Goal: Task Accomplishment & Management: Manage account settings

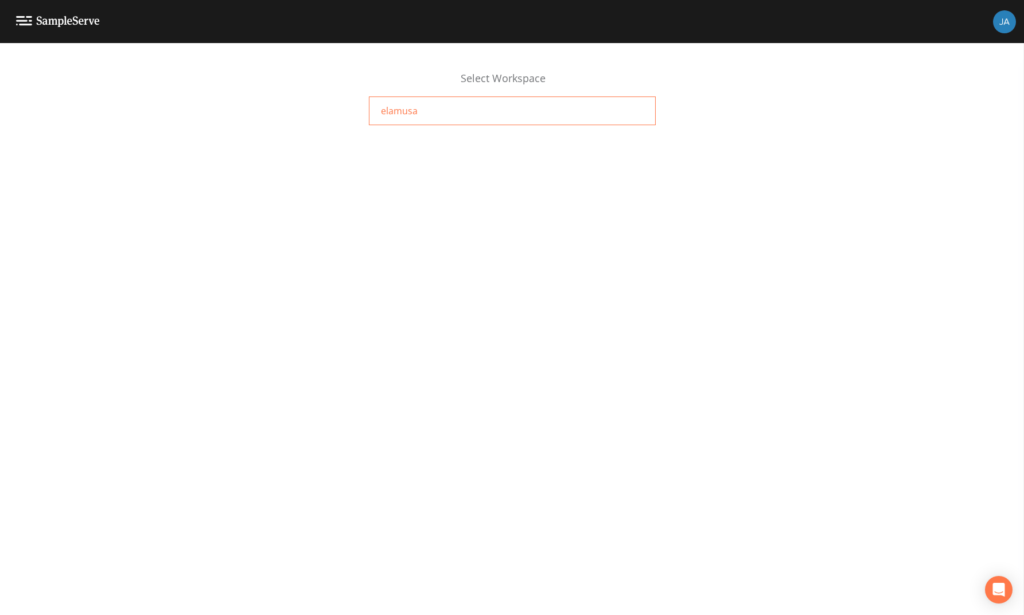
click at [394, 112] on span "elamusa" at bounding box center [399, 111] width 37 height 14
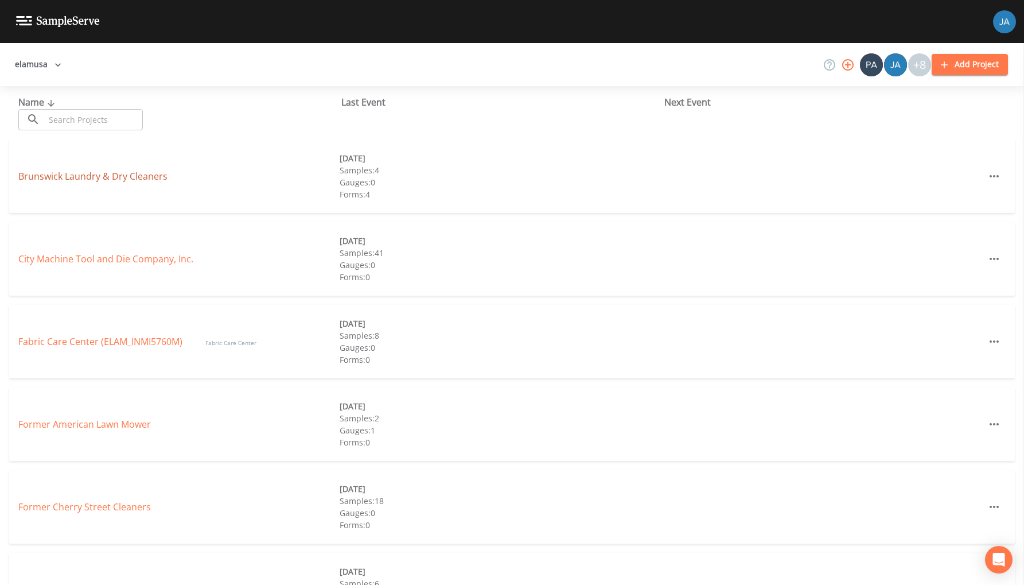
click at [81, 174] on link "Brunswick Laundry & Dry Cleaners" at bounding box center [92, 176] width 149 height 13
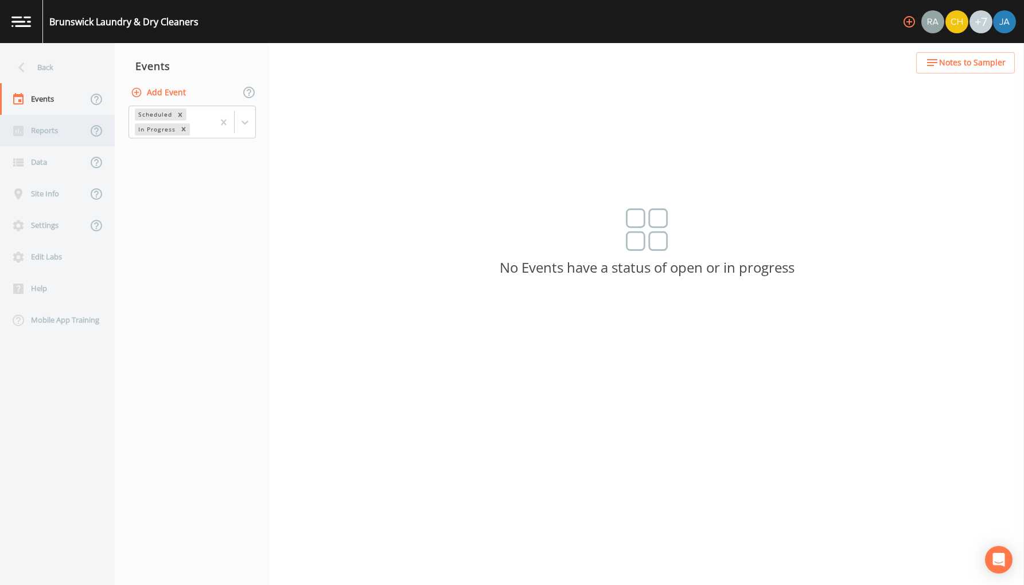
click at [58, 135] on div "Reports" at bounding box center [43, 131] width 87 height 32
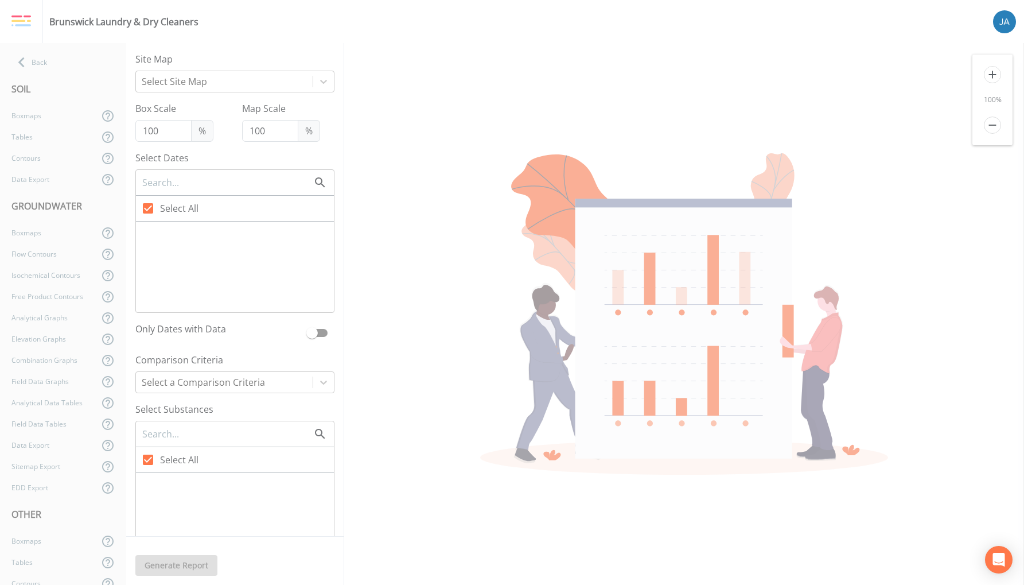
checkbox input "false"
checkbox input "true"
checkbox input "false"
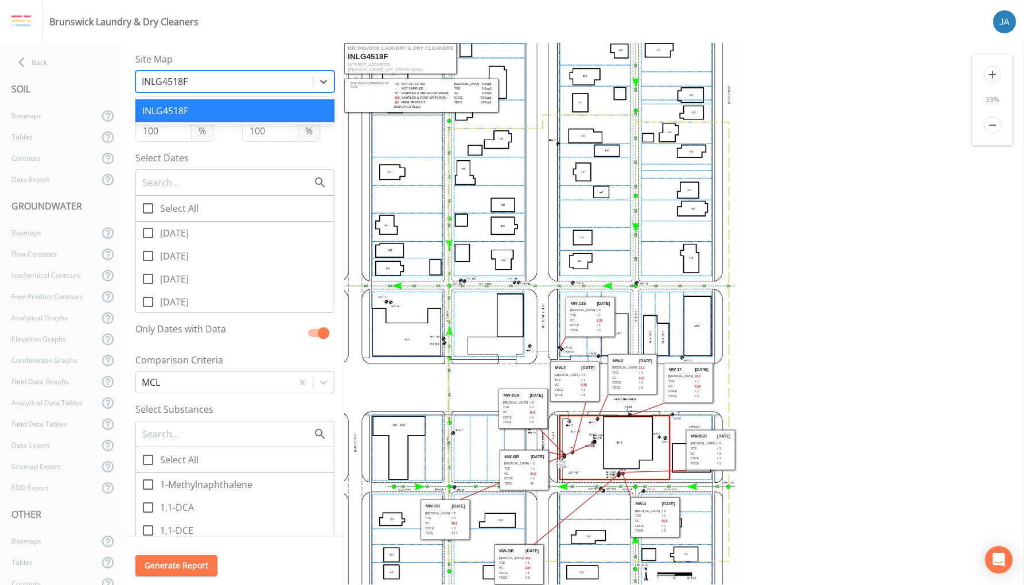
click at [192, 80] on div at bounding box center [224, 81] width 165 height 16
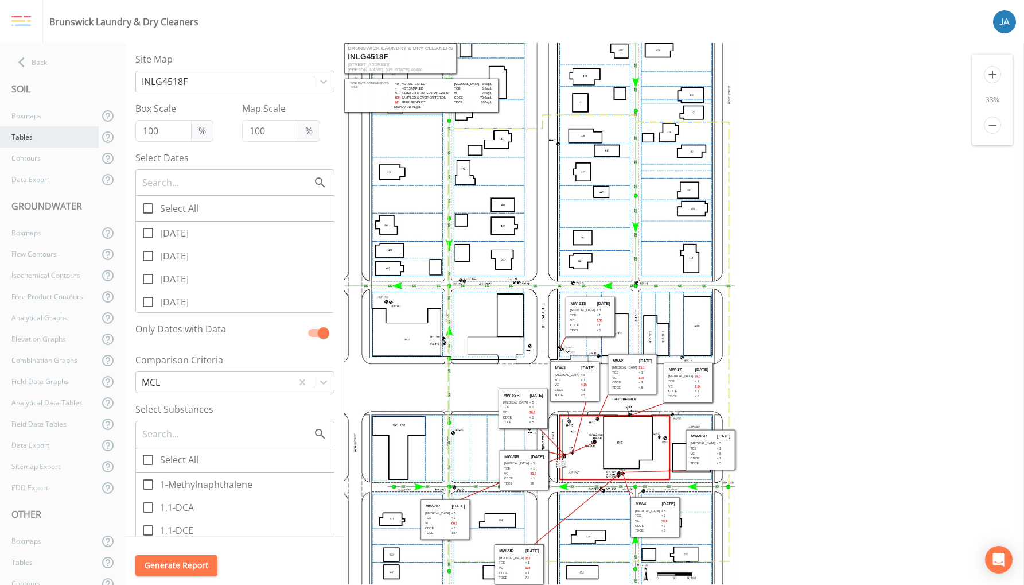
click at [42, 139] on div "Tables" at bounding box center [49, 136] width 99 height 21
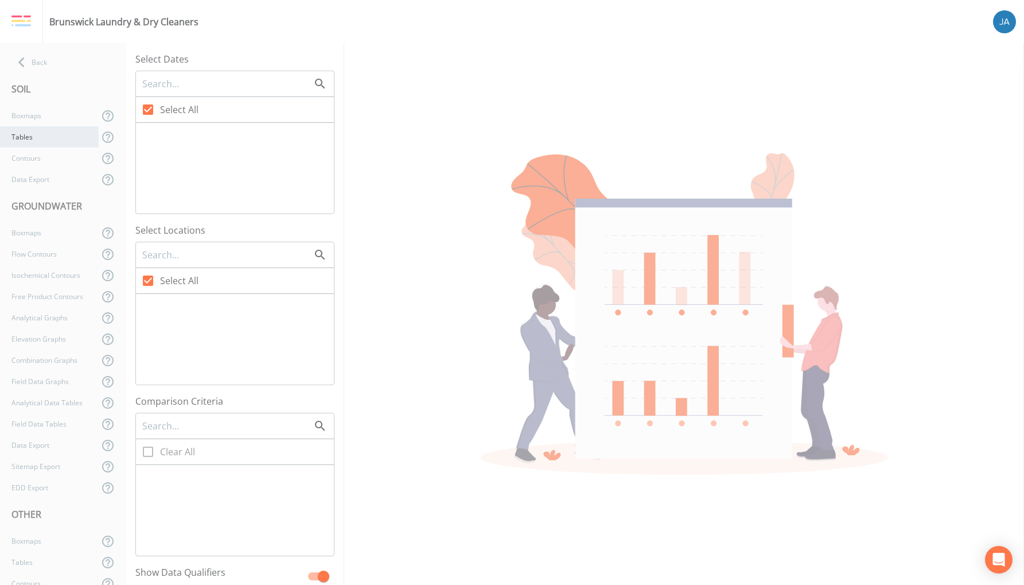
checkbox input "false"
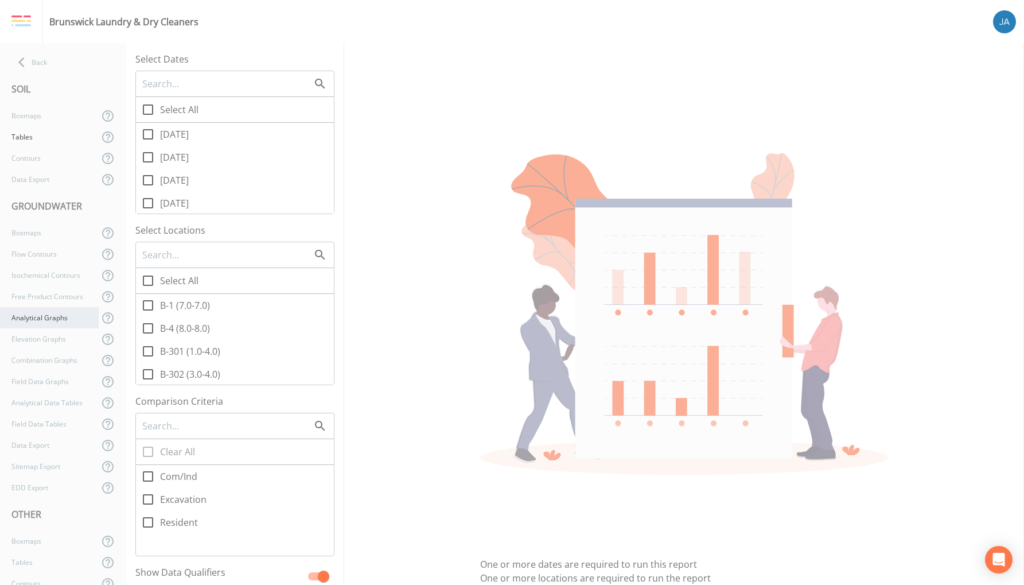
scroll to position [159, 0]
click at [41, 383] on div "Boxmaps" at bounding box center [49, 381] width 99 height 21
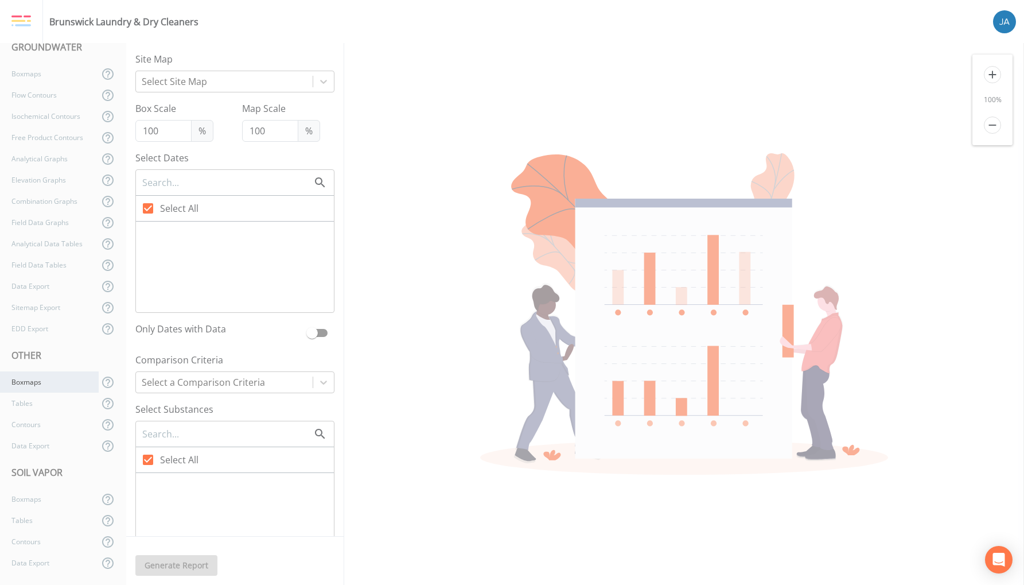
checkbox input "false"
checkbox input "true"
checkbox input "false"
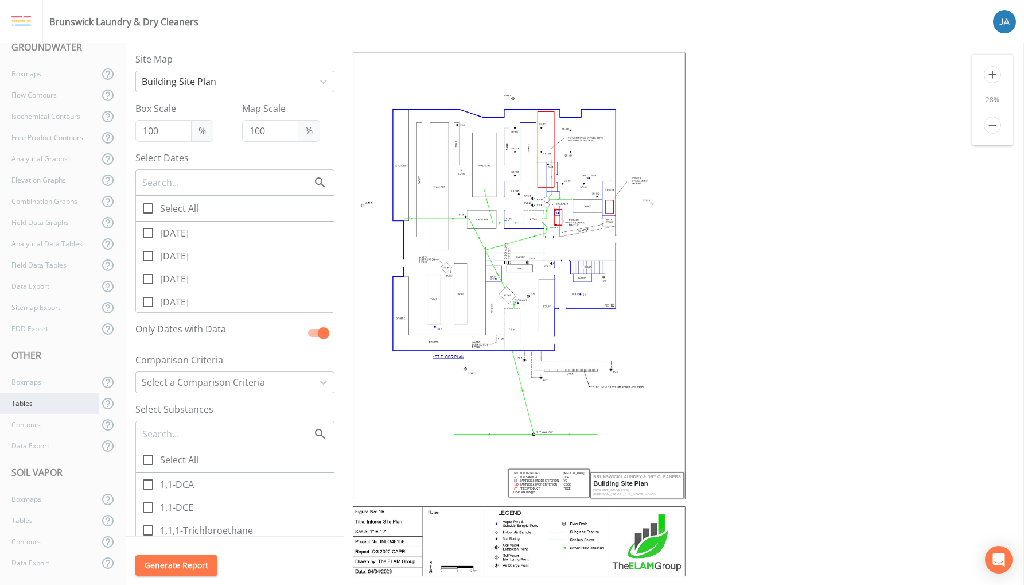
click at [29, 403] on div "Tables" at bounding box center [49, 402] width 99 height 21
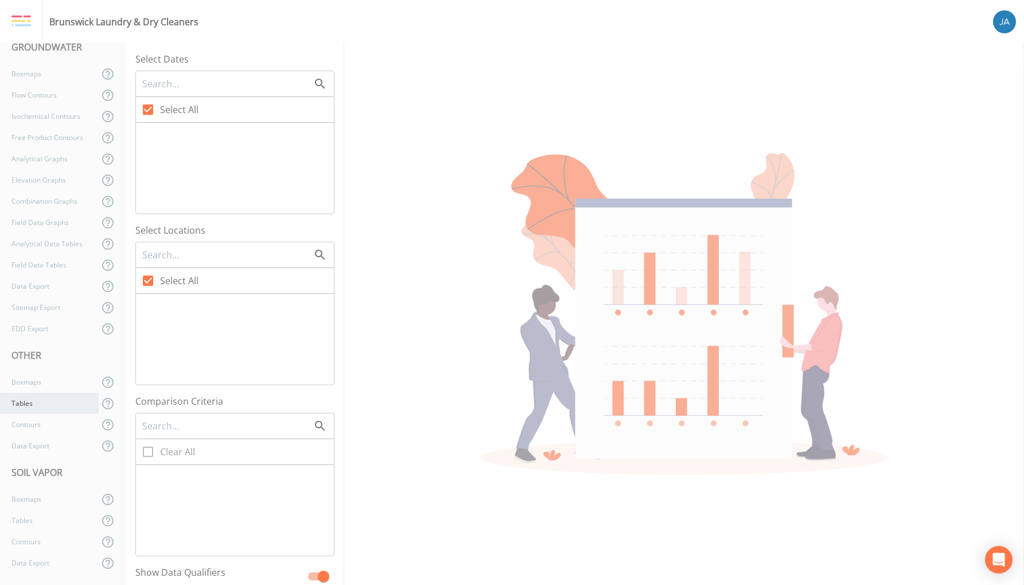
checkbox input "false"
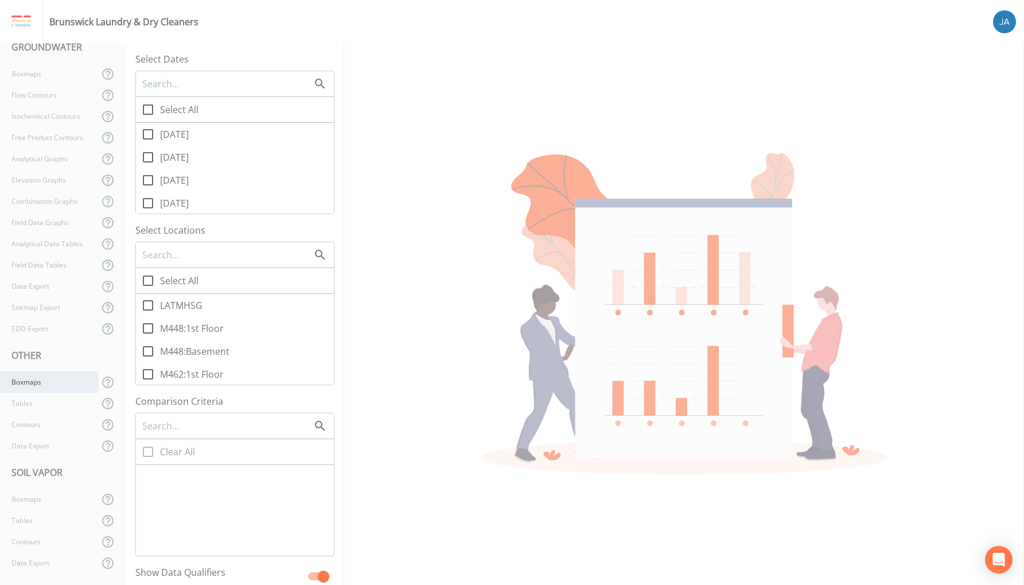
click at [28, 384] on div "Boxmaps" at bounding box center [49, 381] width 99 height 21
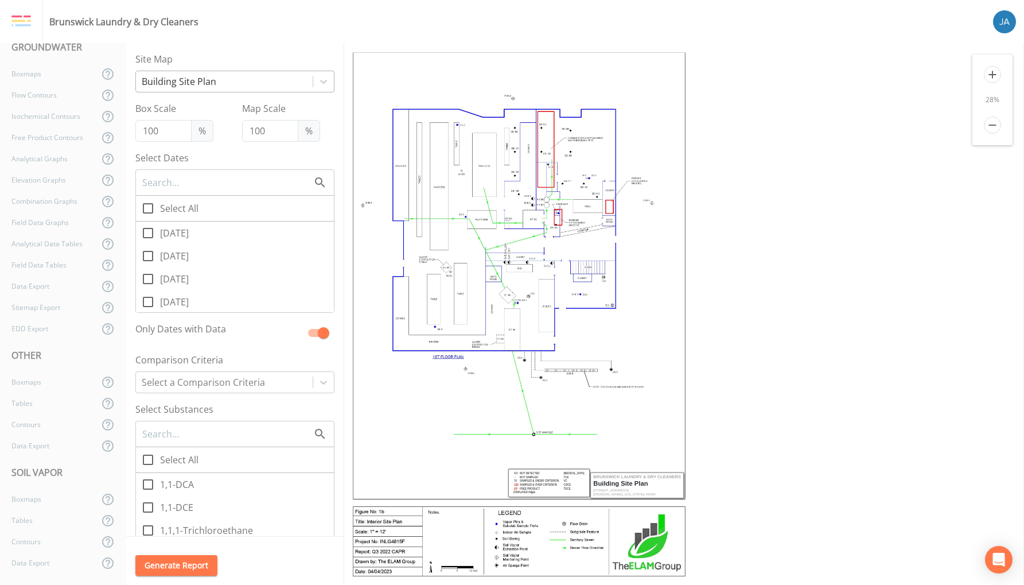
click at [197, 86] on div at bounding box center [224, 81] width 165 height 16
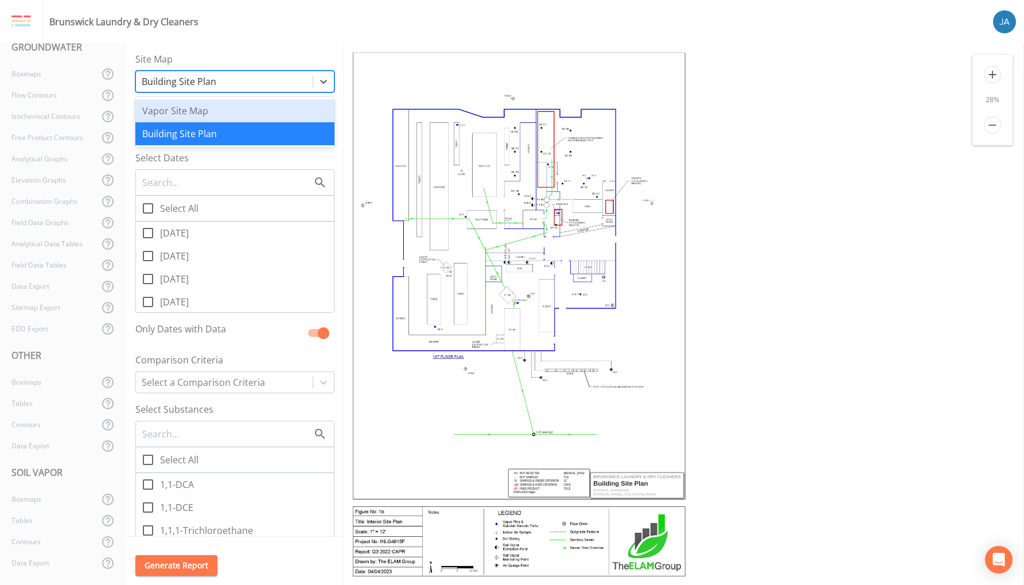
click at [180, 114] on div "Vapor Site Map" at bounding box center [234, 110] width 199 height 23
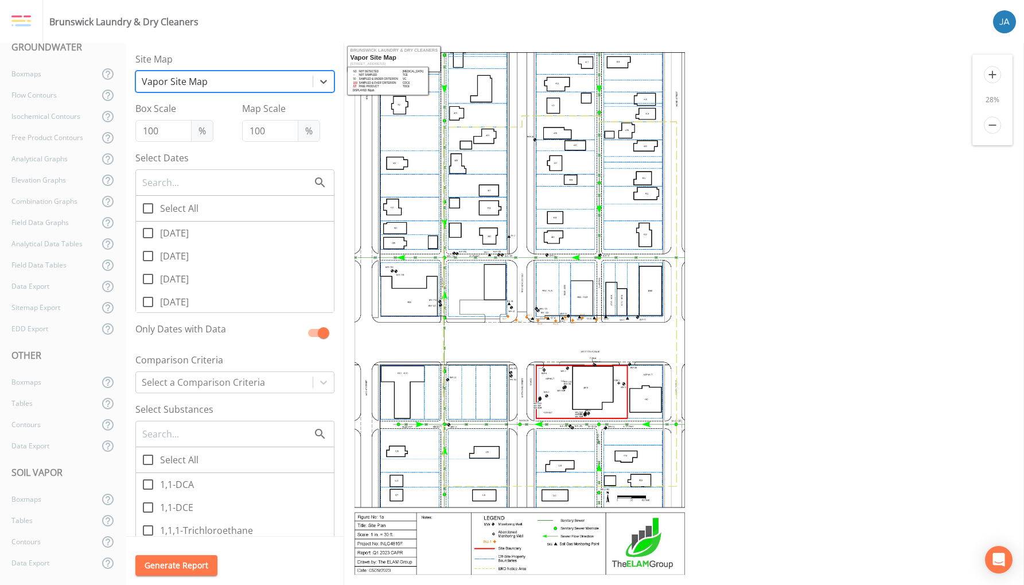
click at [150, 234] on icon at bounding box center [148, 233] width 14 height 14
click at [147, 232] on input "[DATE]" at bounding box center [141, 226] width 11 height 11
checkbox input "true"
click at [153, 458] on icon at bounding box center [148, 460] width 14 height 14
click at [147, 458] on input "Select All" at bounding box center [141, 453] width 11 height 11
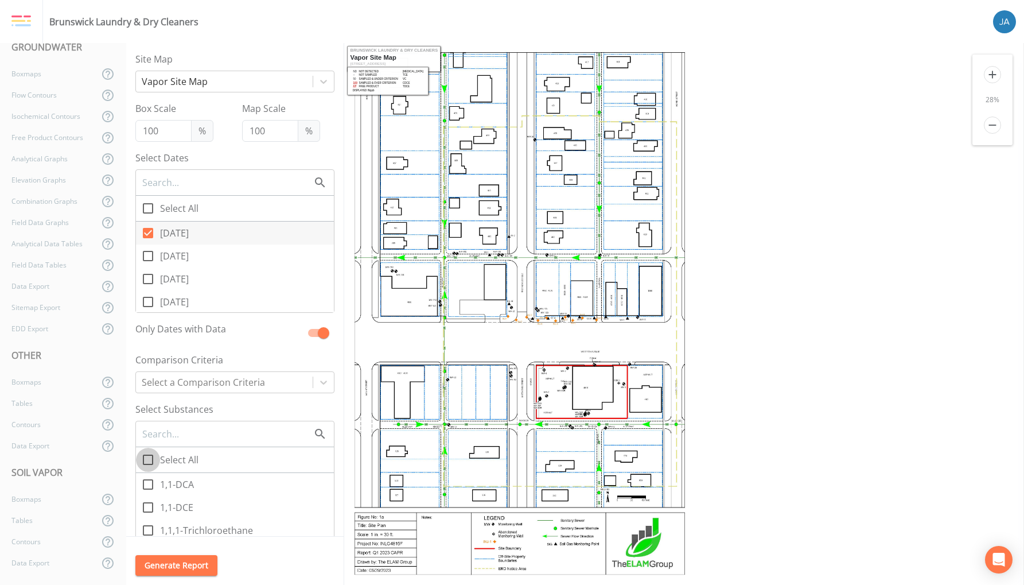
checkbox input "true"
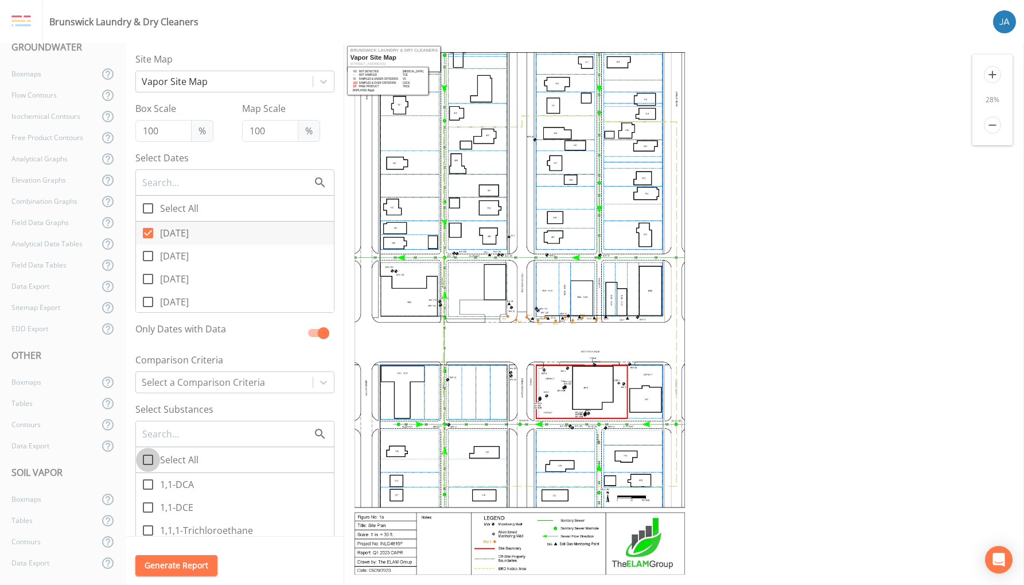
checkbox input "true"
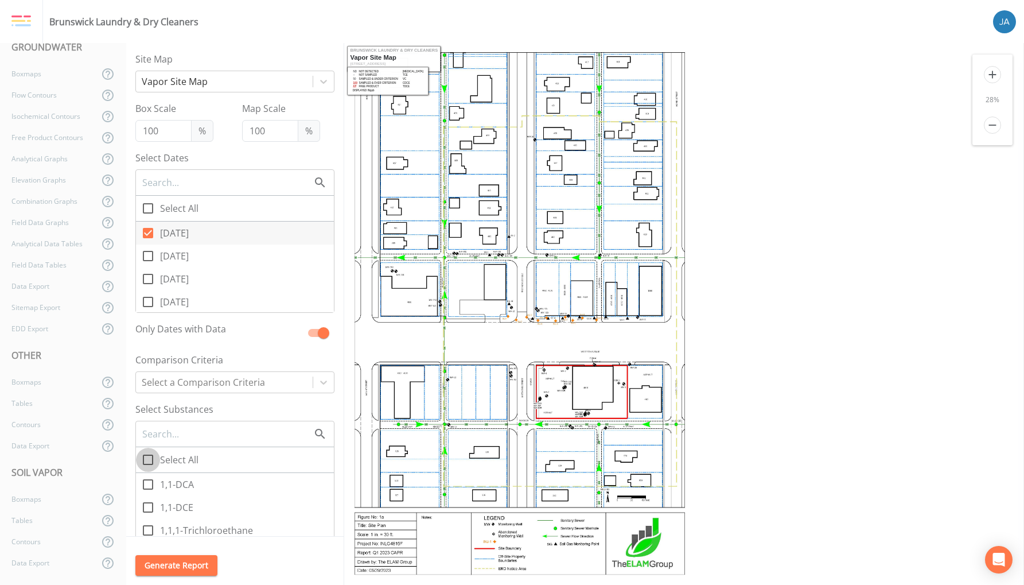
checkbox input "true"
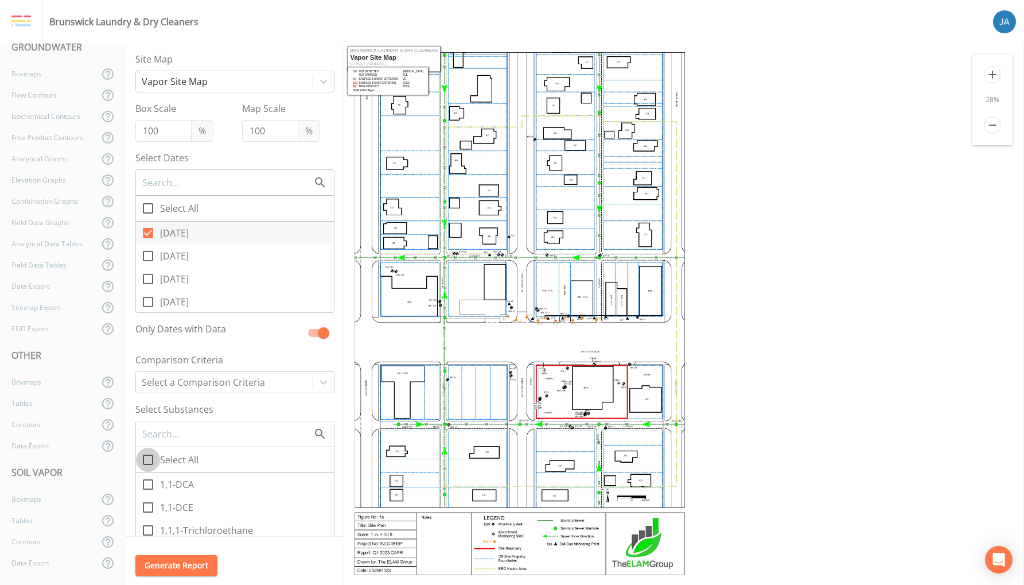
checkbox input "true"
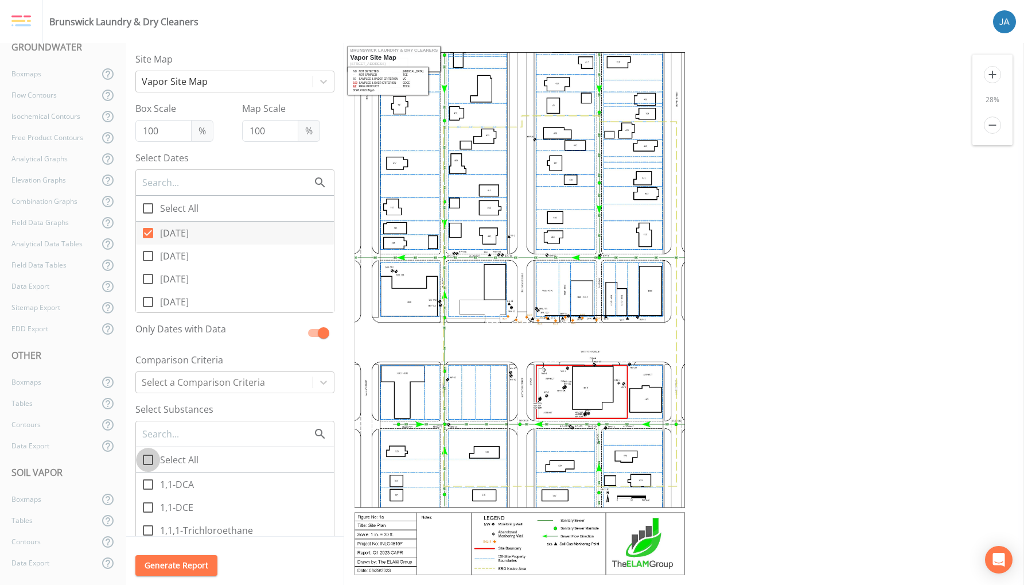
checkbox input "true"
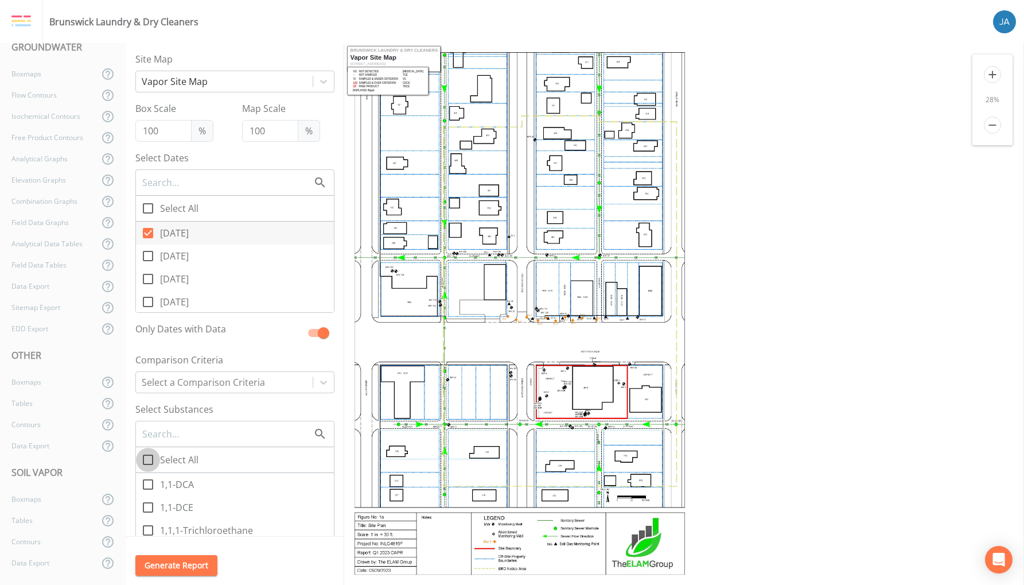
checkbox input "true"
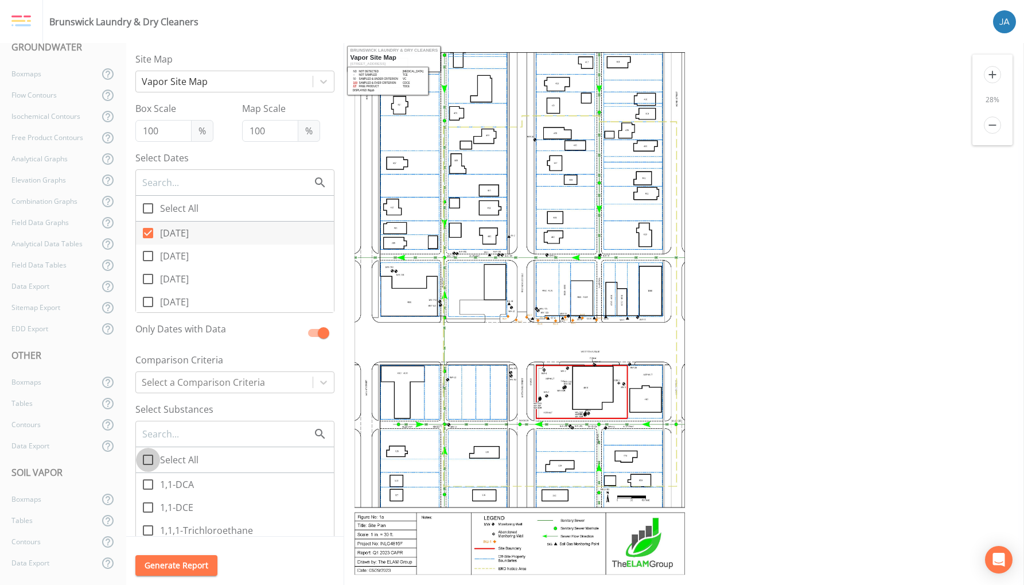
checkbox input "true"
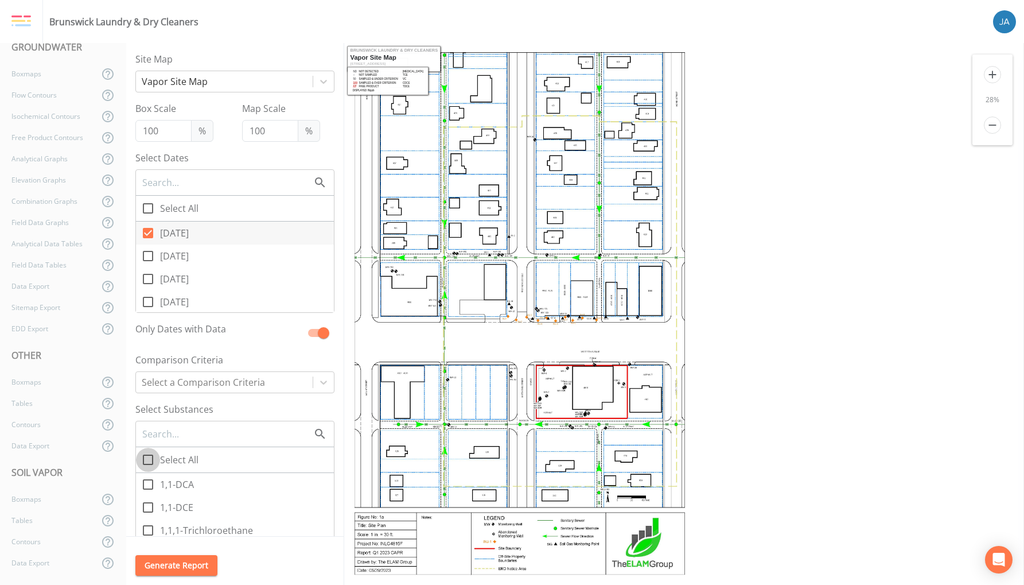
checkbox input "true"
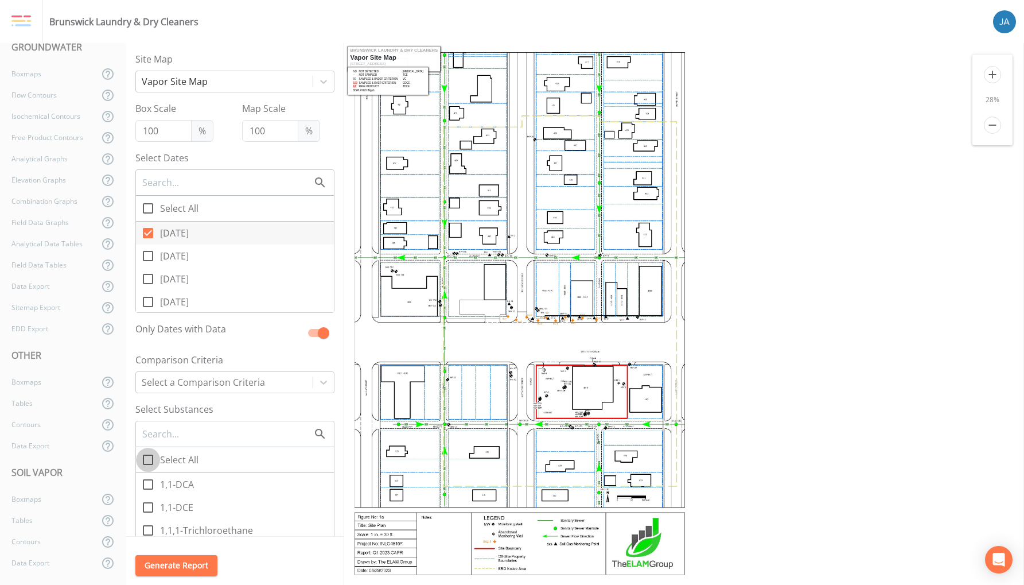
checkbox input "true"
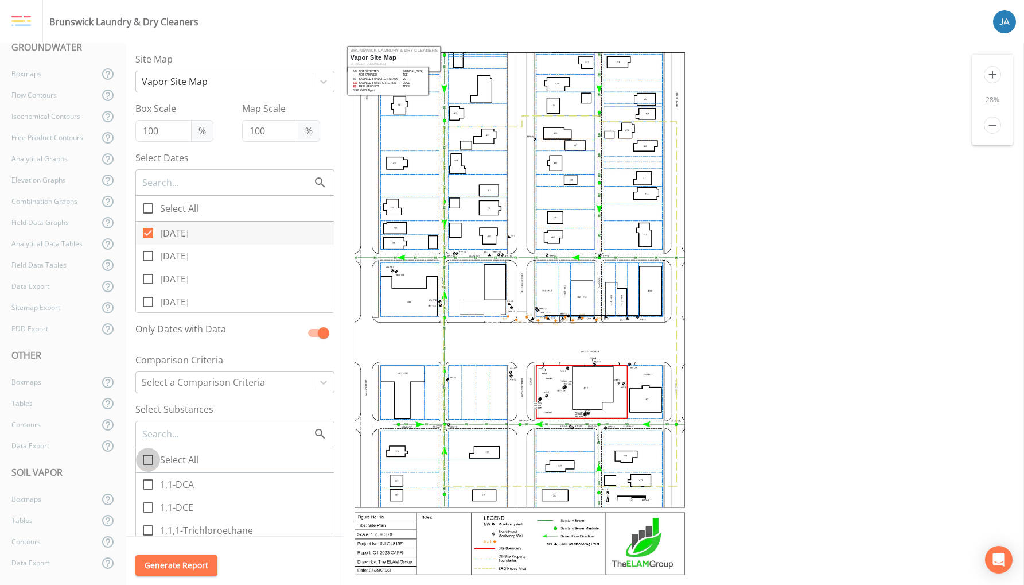
checkbox input "true"
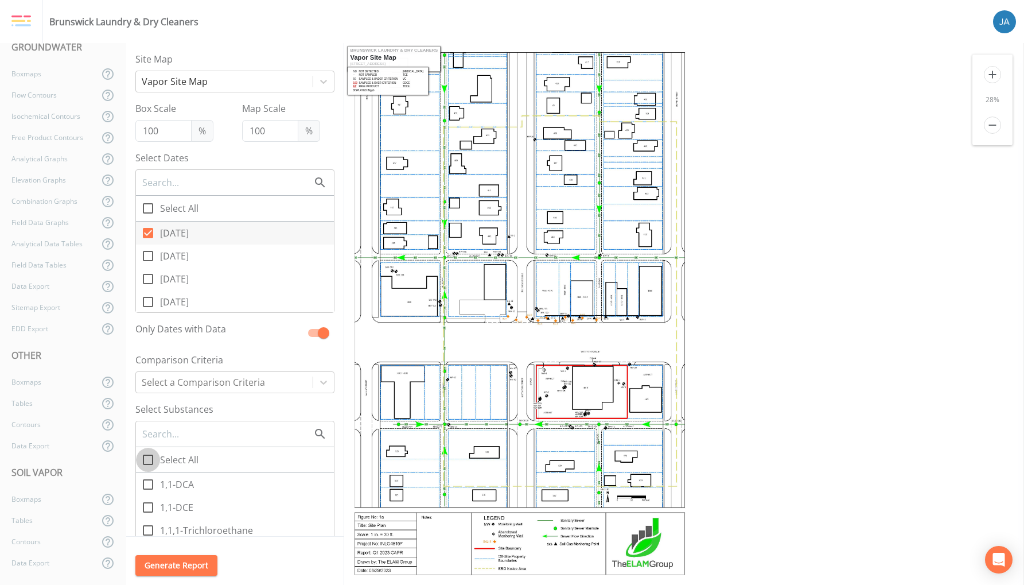
checkbox input "true"
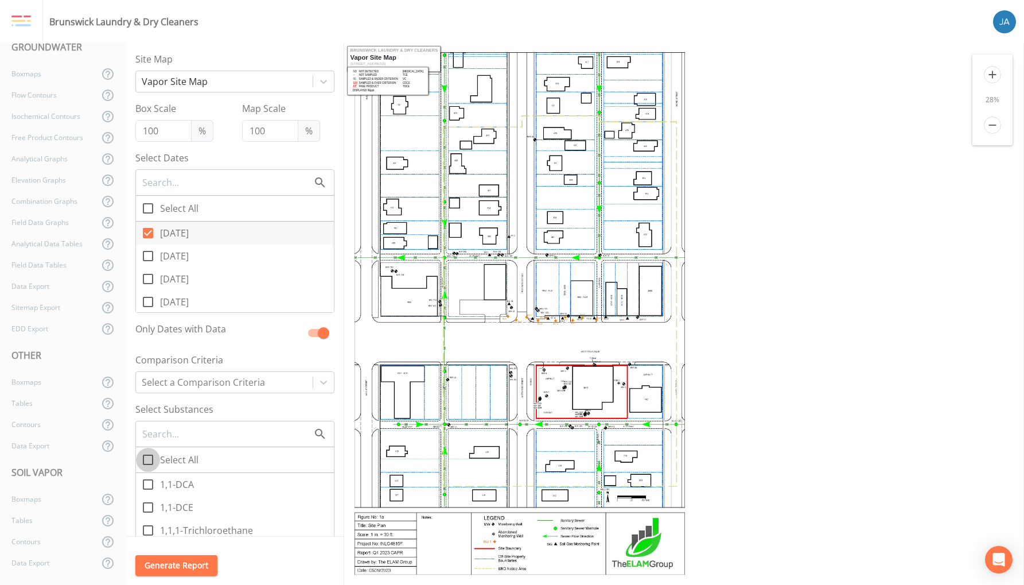
checkbox input "true"
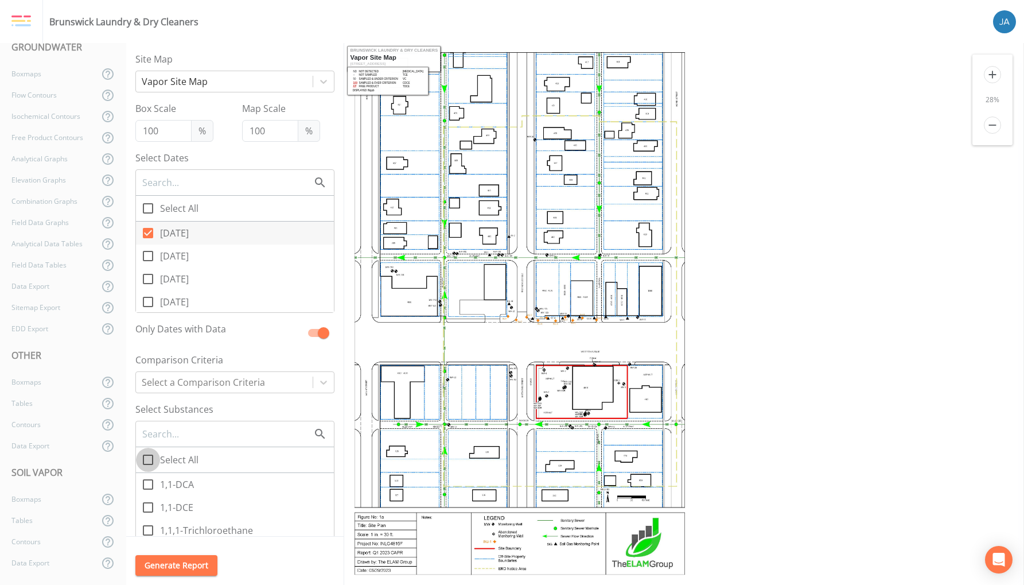
checkbox input "true"
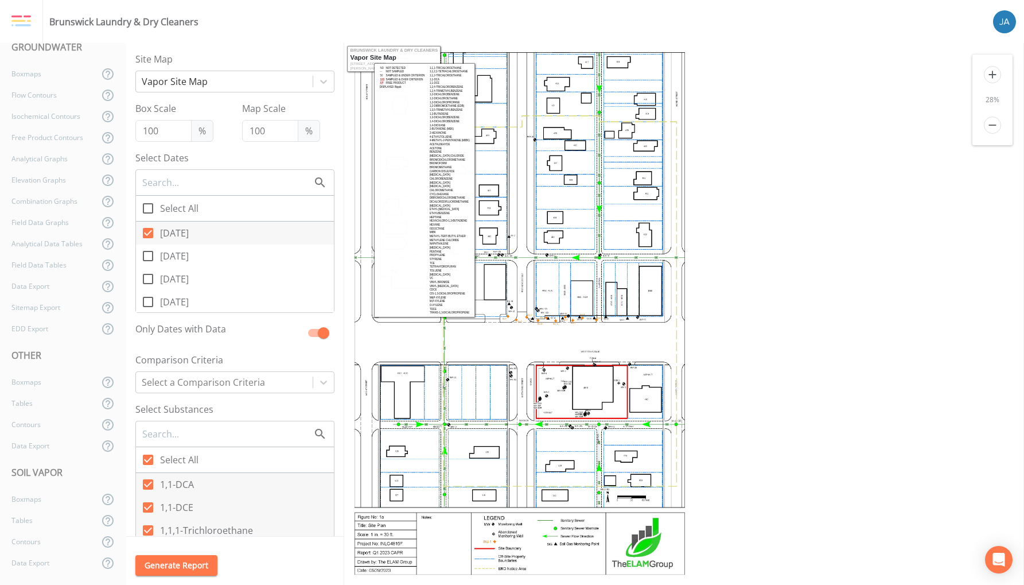
drag, startPoint x: 400, startPoint y: 234, endPoint x: 427, endPoint y: 230, distance: 27.2
click at [427, 230] on div "1,1,1-Trichloroethane 1,1,2,2-Tetrachloroethane 1,1,2-Trichloroethane 1,1-DCA 1…" at bounding box center [449, 190] width 45 height 250
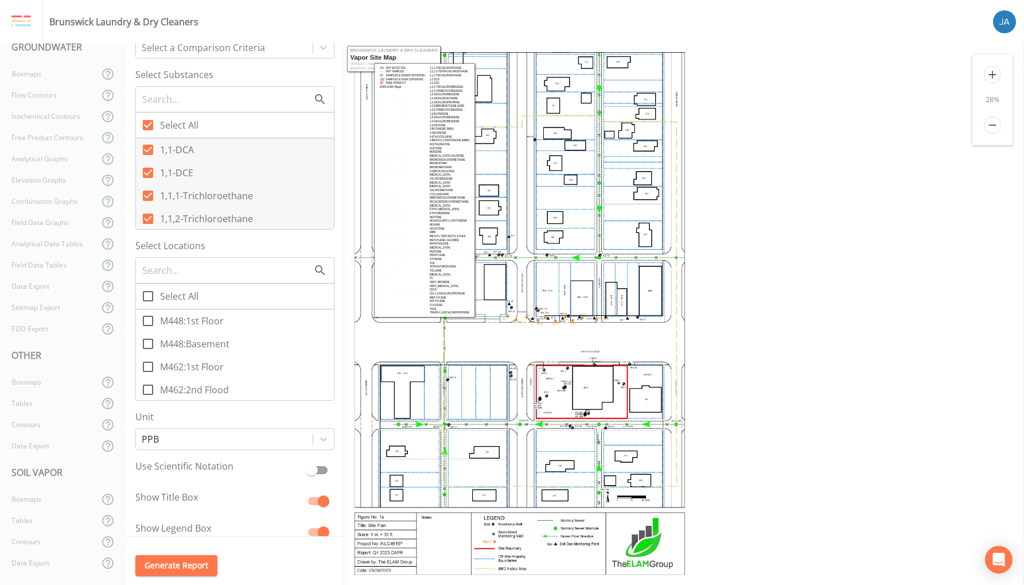
scroll to position [351, 0]
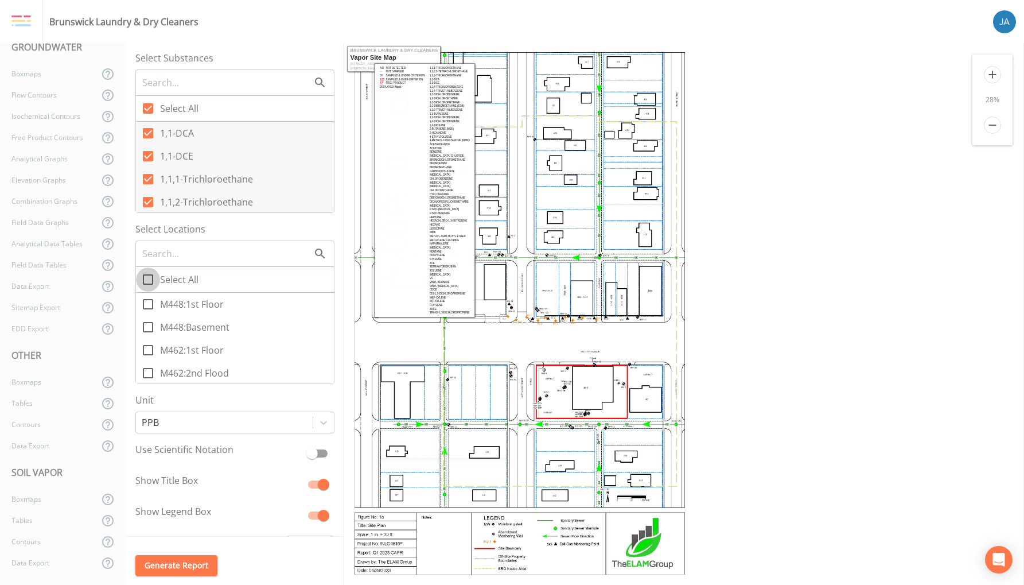
click at [149, 279] on icon at bounding box center [148, 280] width 14 height 14
click at [147, 279] on input "Select All" at bounding box center [141, 272] width 11 height 11
checkbox input "true"
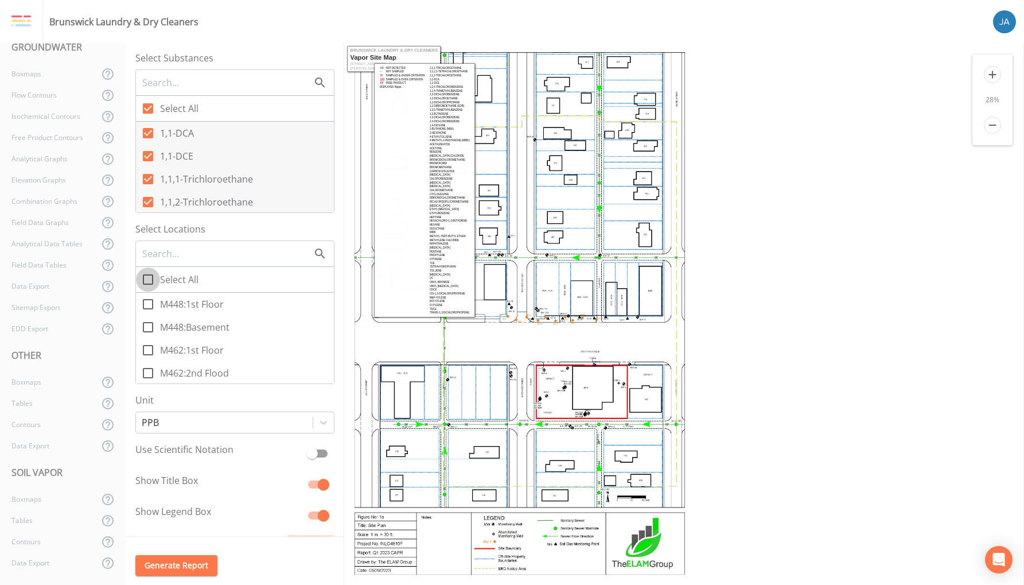
checkbox input "true"
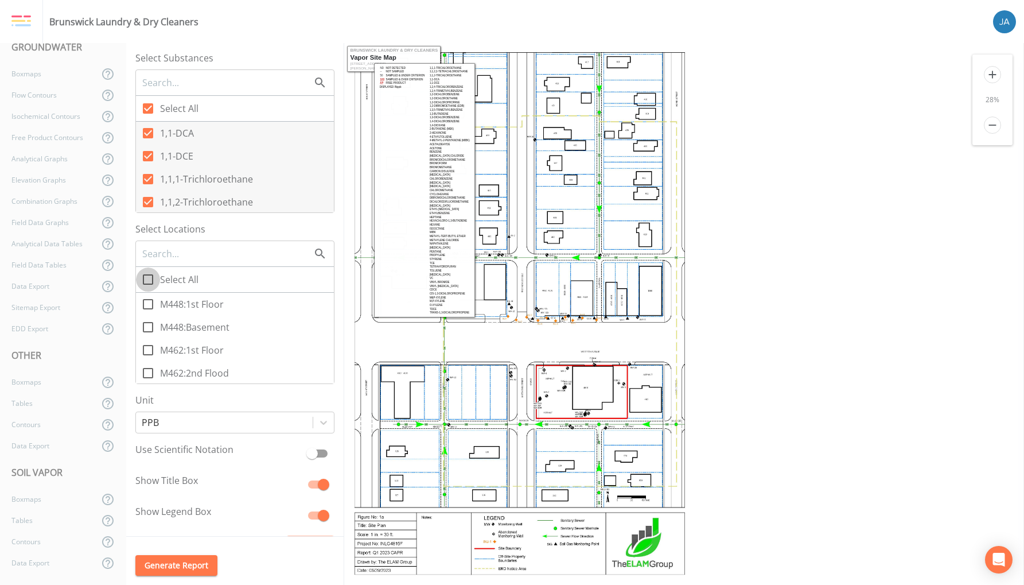
checkbox input "true"
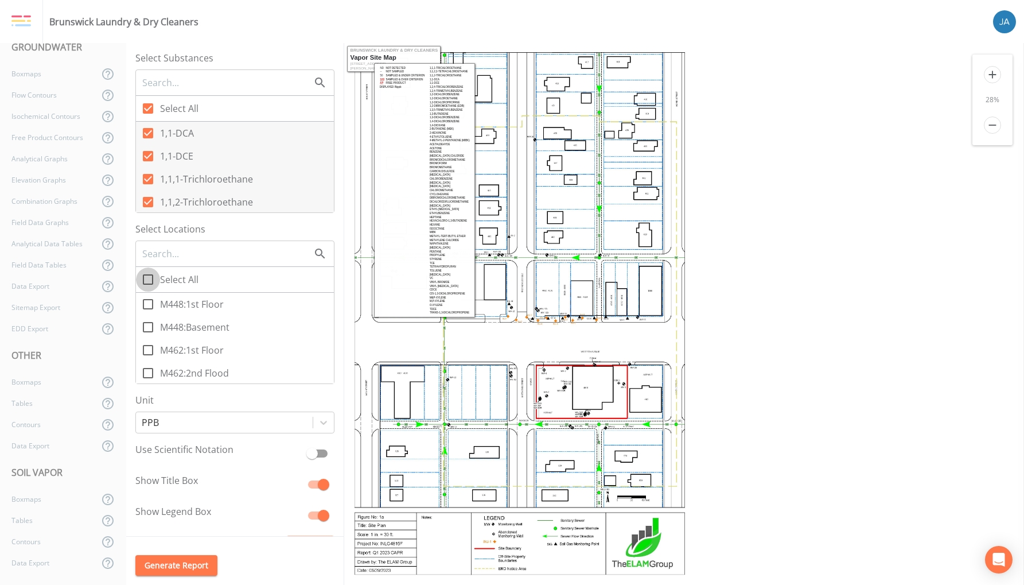
checkbox input "true"
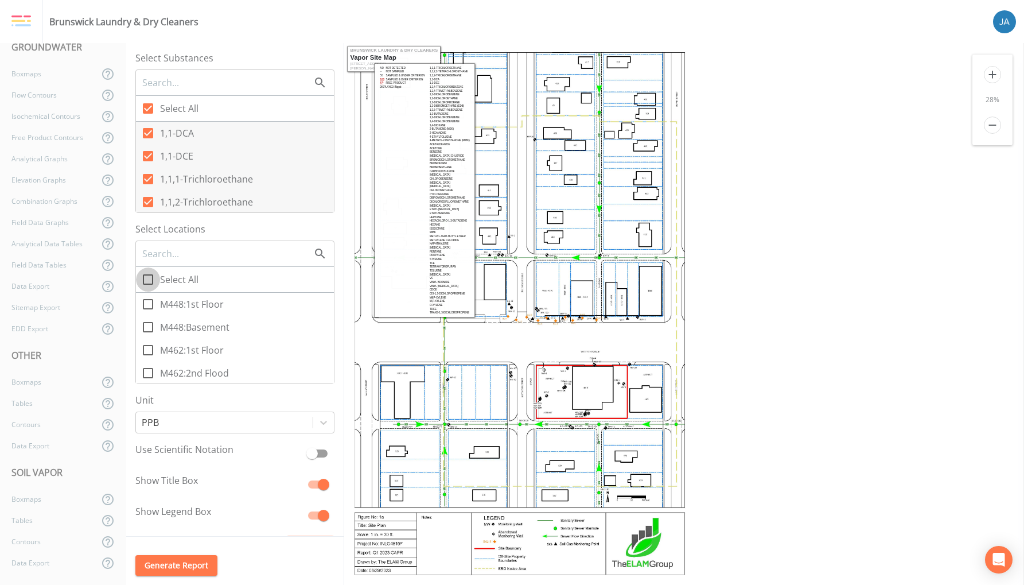
checkbox input "true"
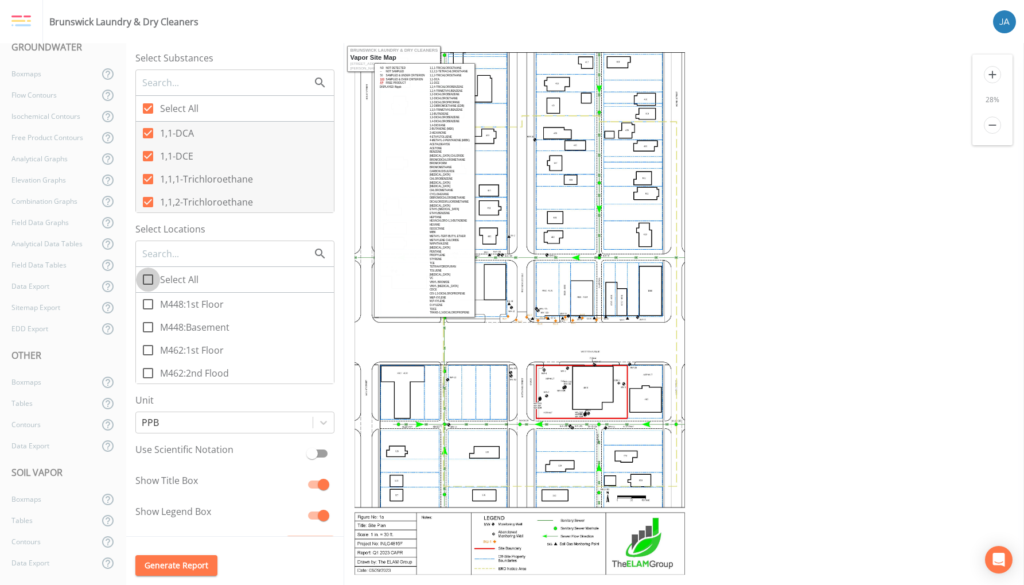
checkbox input "true"
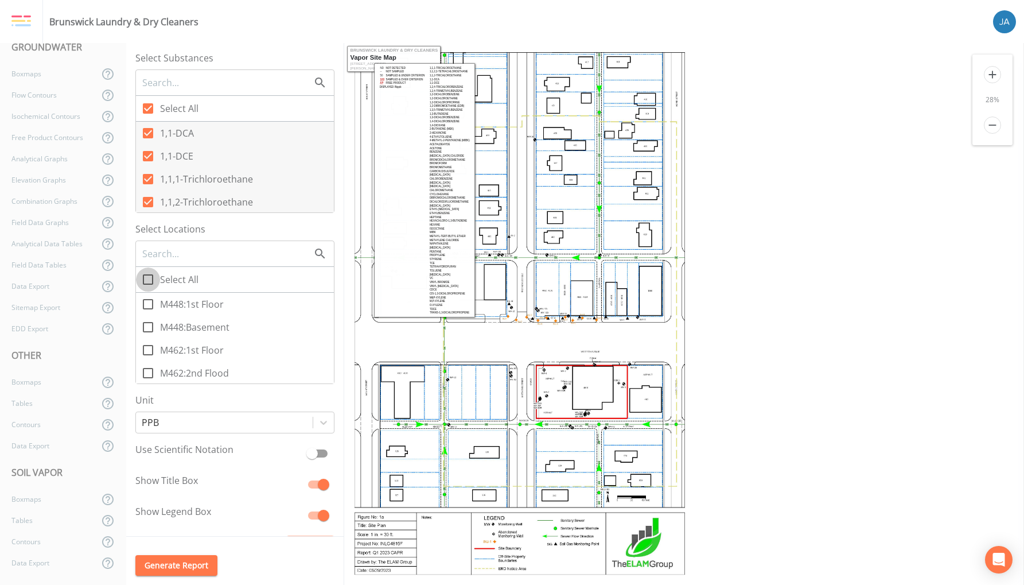
checkbox input "true"
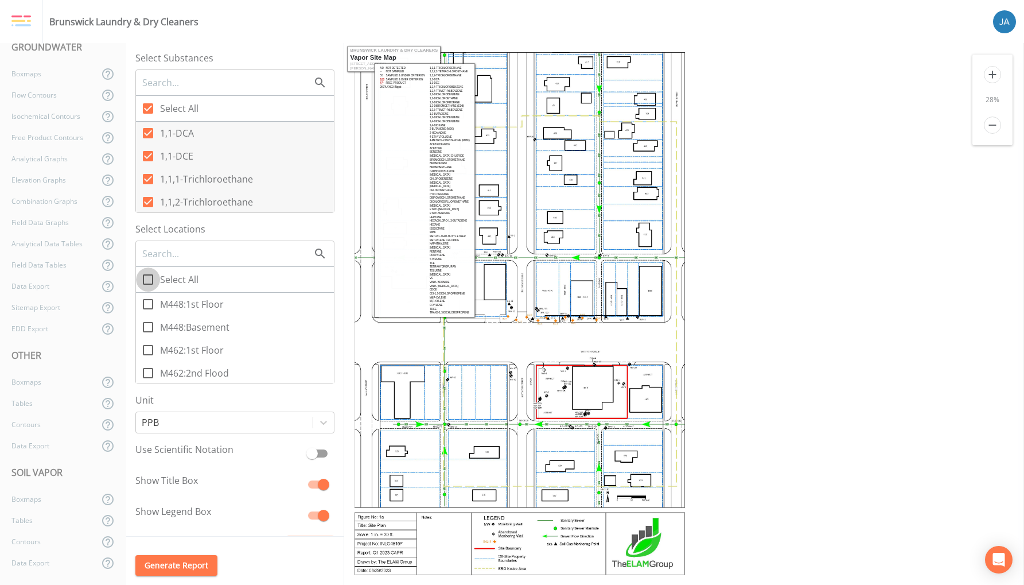
checkbox input "true"
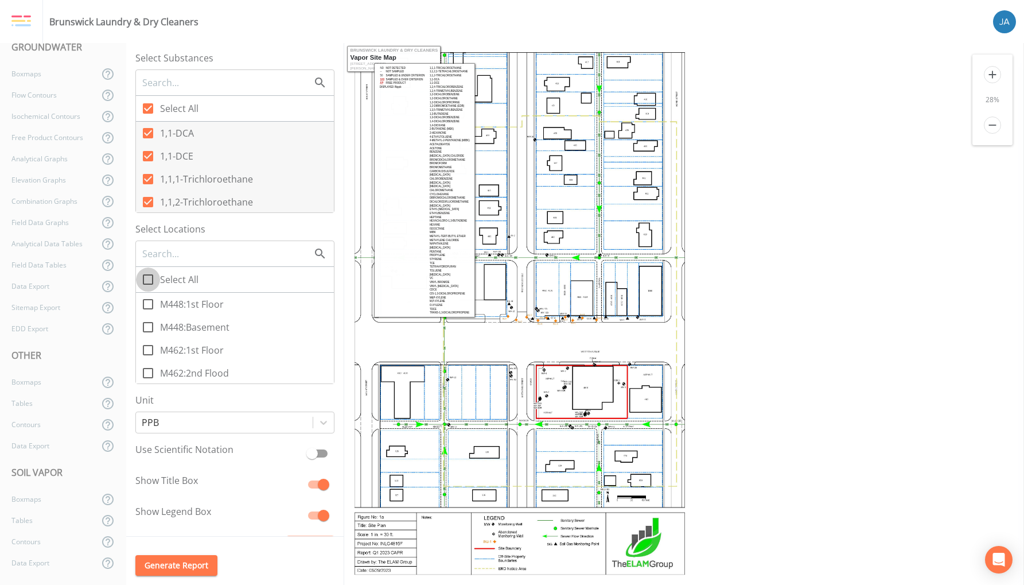
checkbox input "true"
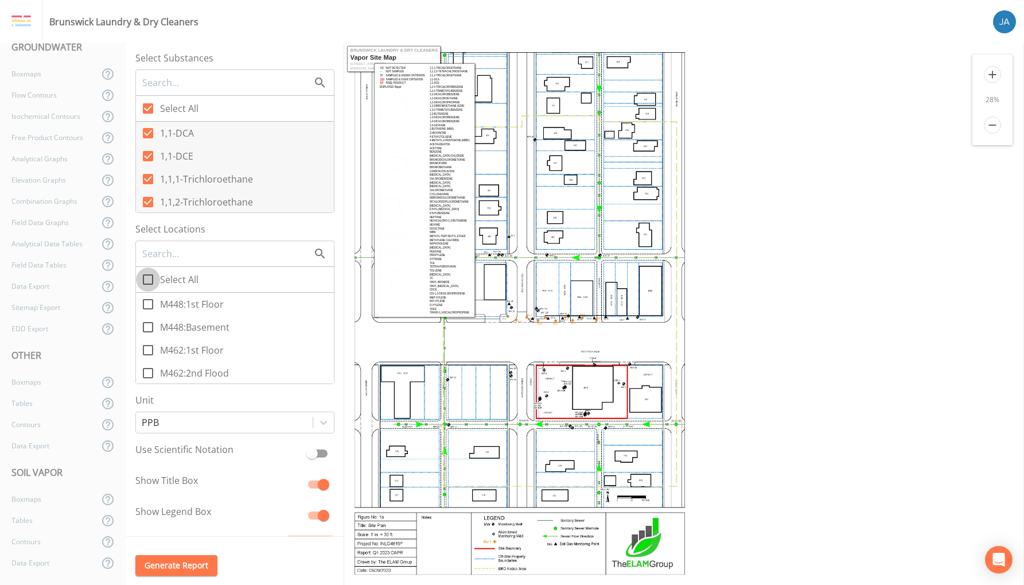
checkbox input "true"
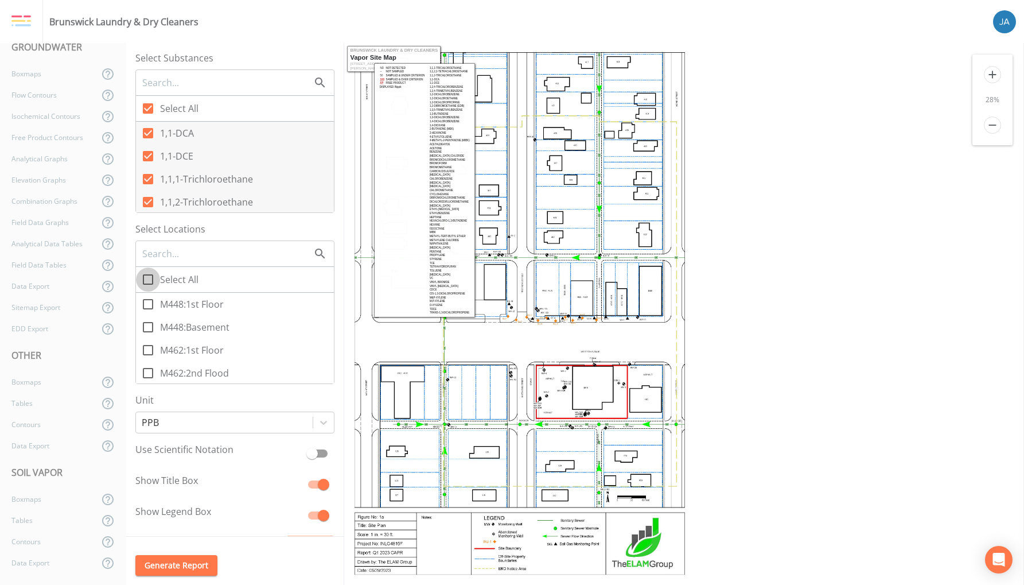
checkbox input "true"
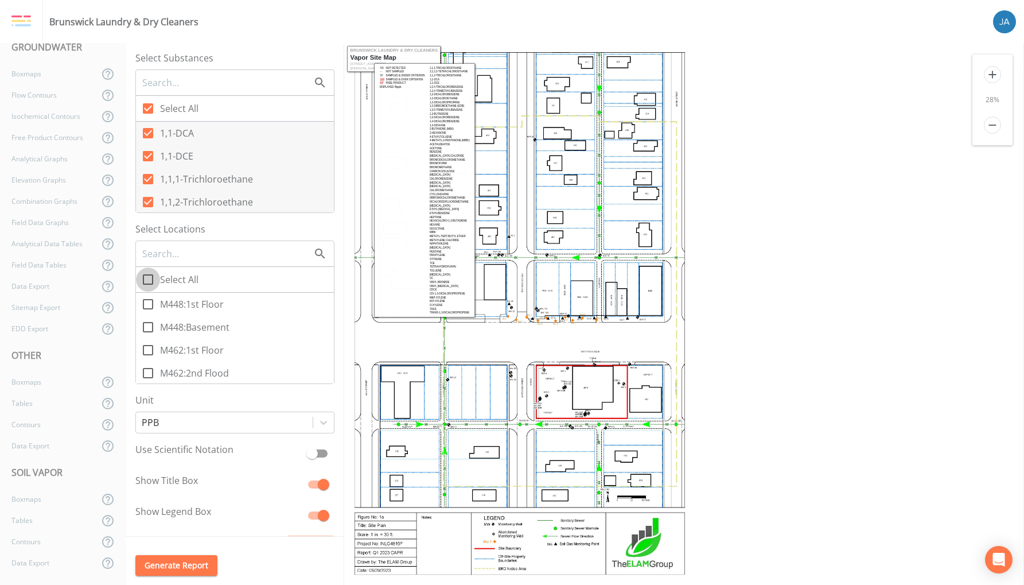
checkbox input "true"
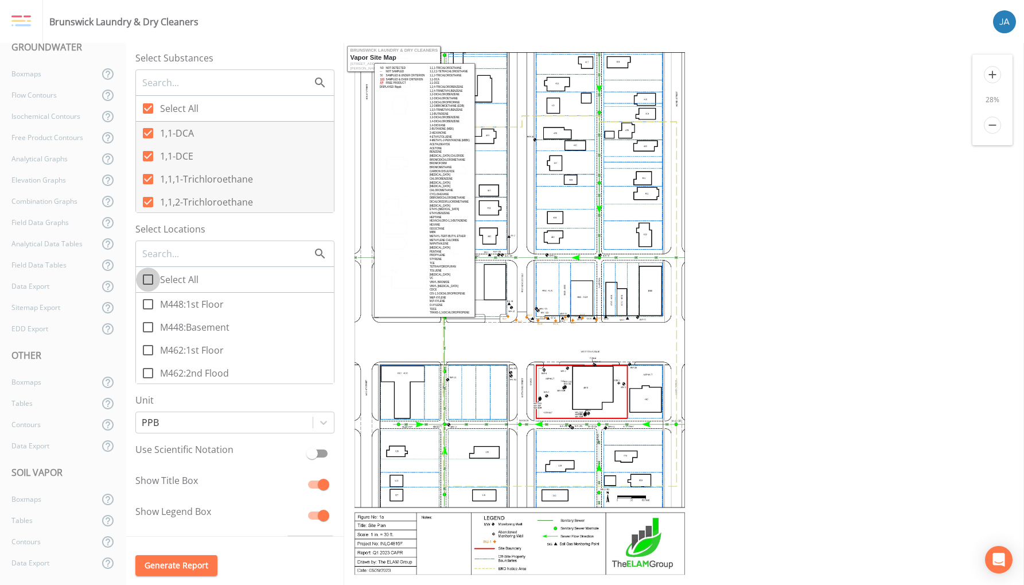
checkbox input "true"
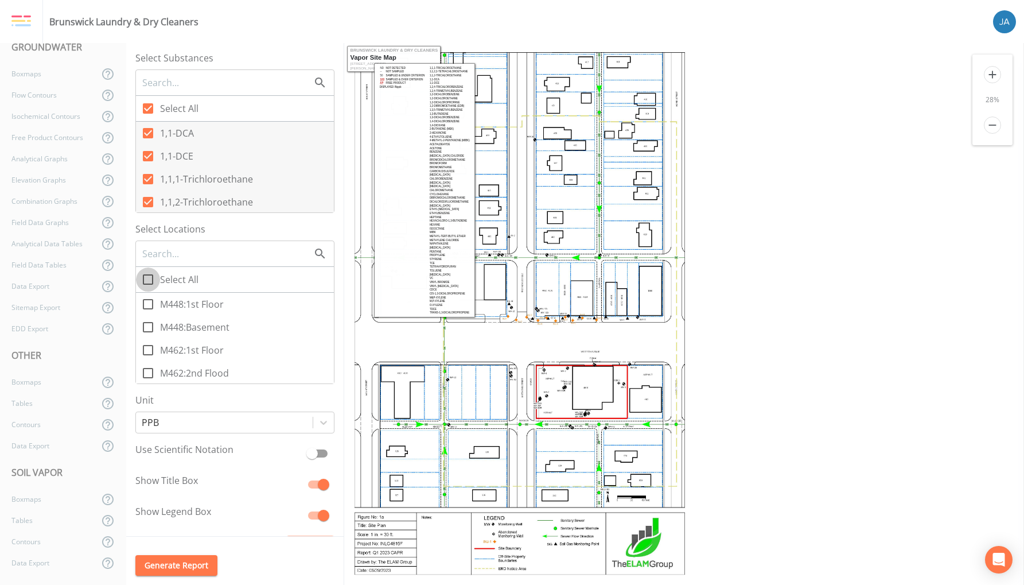
checkbox input "true"
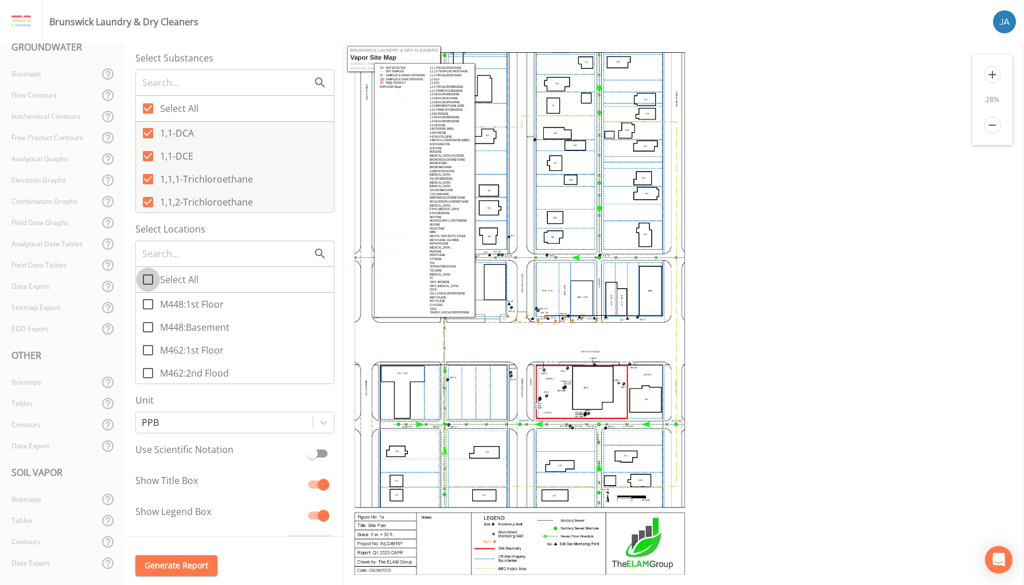
checkbox input "true"
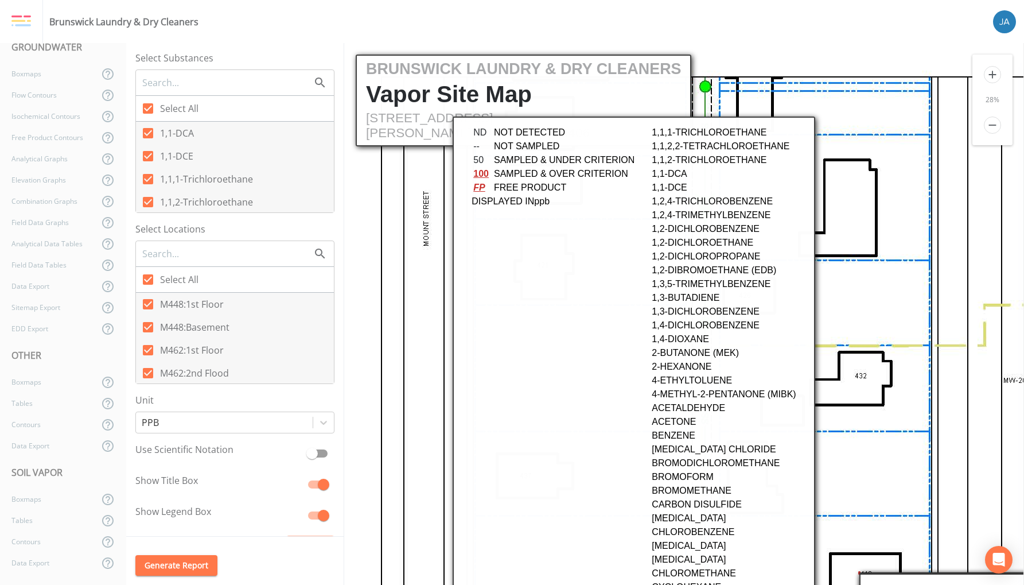
scroll to position [0, 0]
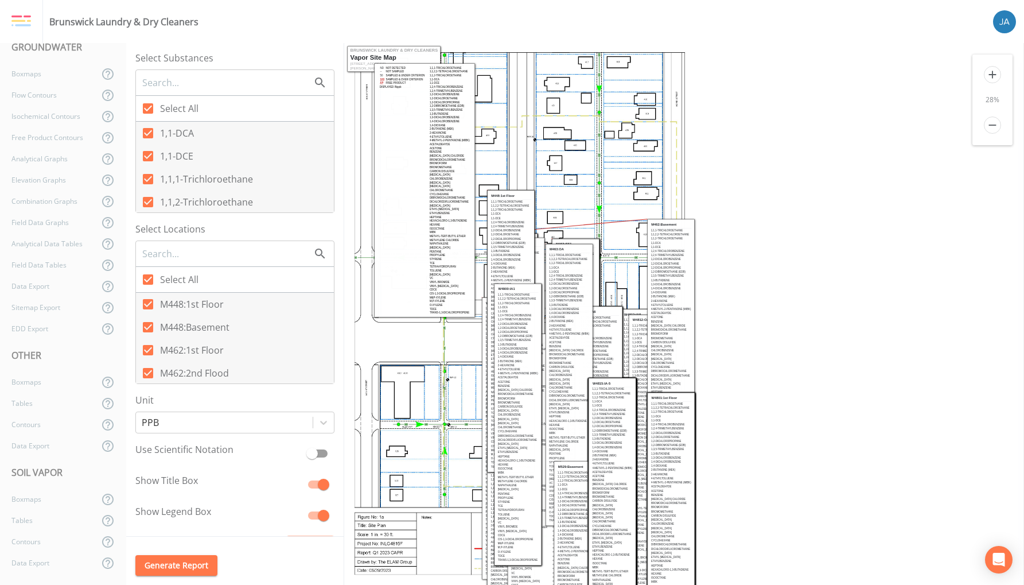
drag, startPoint x: 552, startPoint y: 247, endPoint x: 673, endPoint y: 226, distance: 122.5
click at [689, 232] on td "1,1,2,2-Tetrachloroethane" at bounding box center [671, 234] width 41 height 4
drag, startPoint x: 563, startPoint y: 237, endPoint x: 718, endPoint y: 196, distance: 160.2
click at [149, 281] on icon at bounding box center [148, 279] width 10 height 10
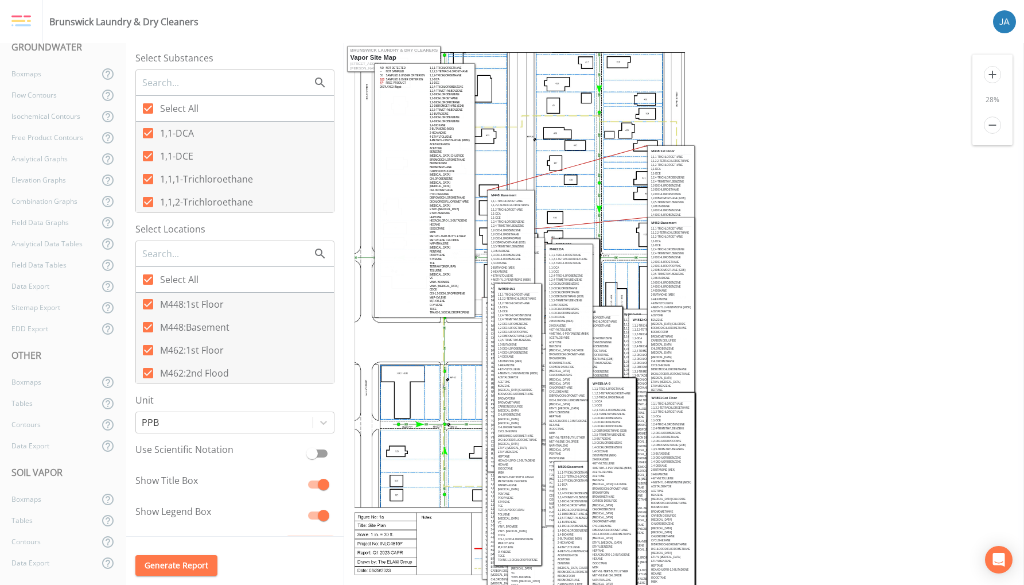
click at [147, 279] on input "Select All" at bounding box center [141, 272] width 11 height 11
checkbox input "false"
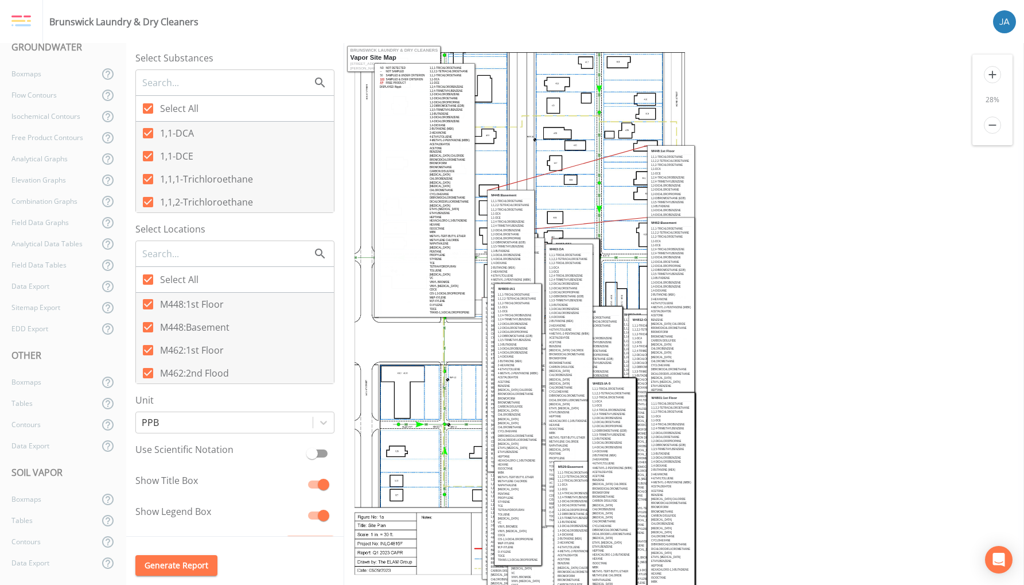
checkbox input "false"
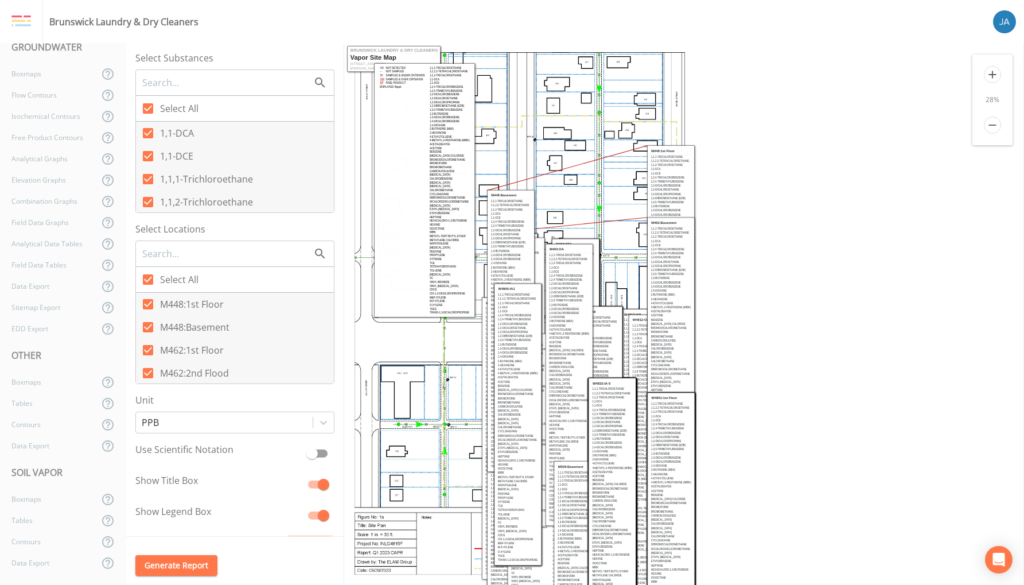
checkbox input "false"
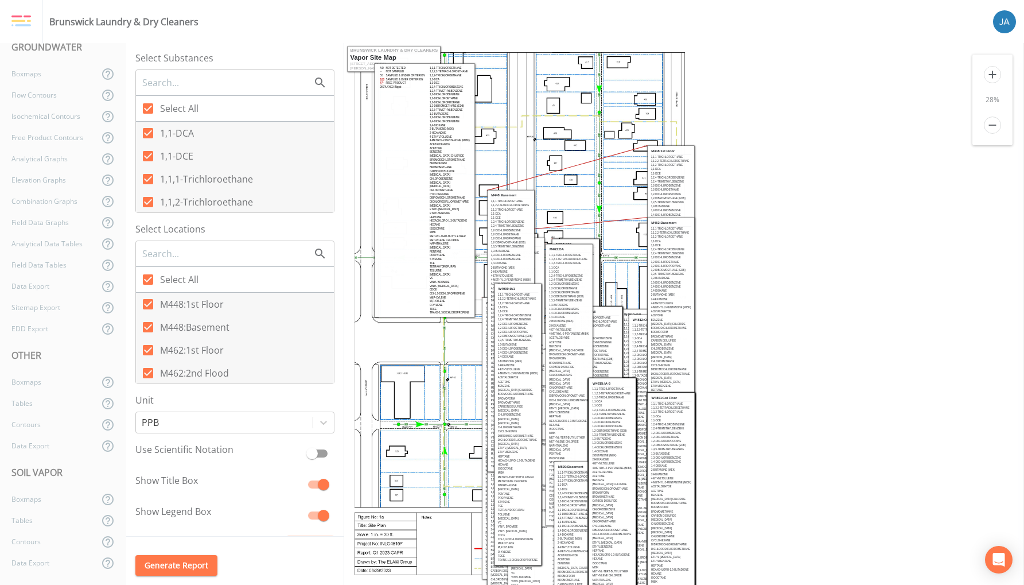
checkbox input "false"
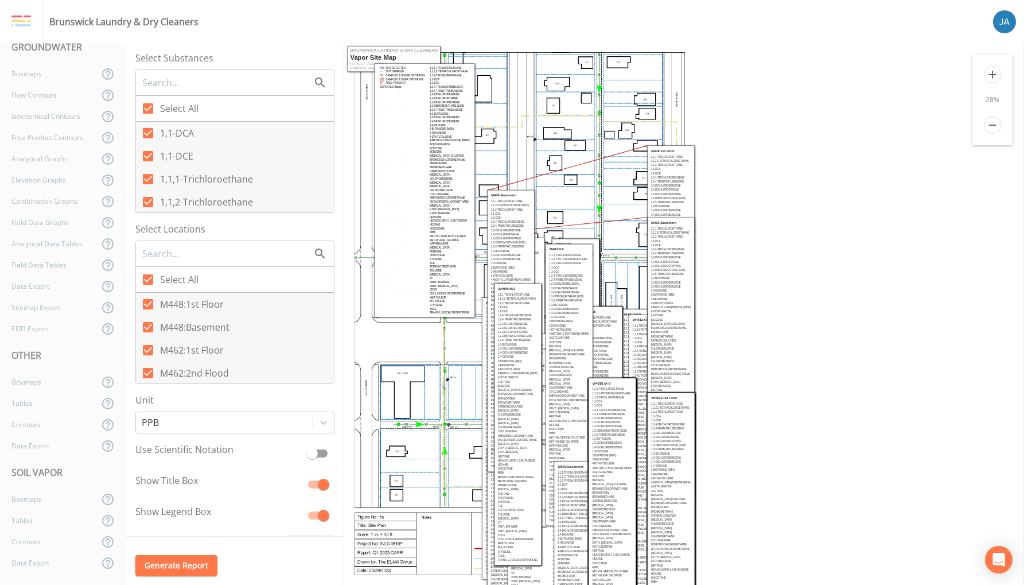
checkbox input "false"
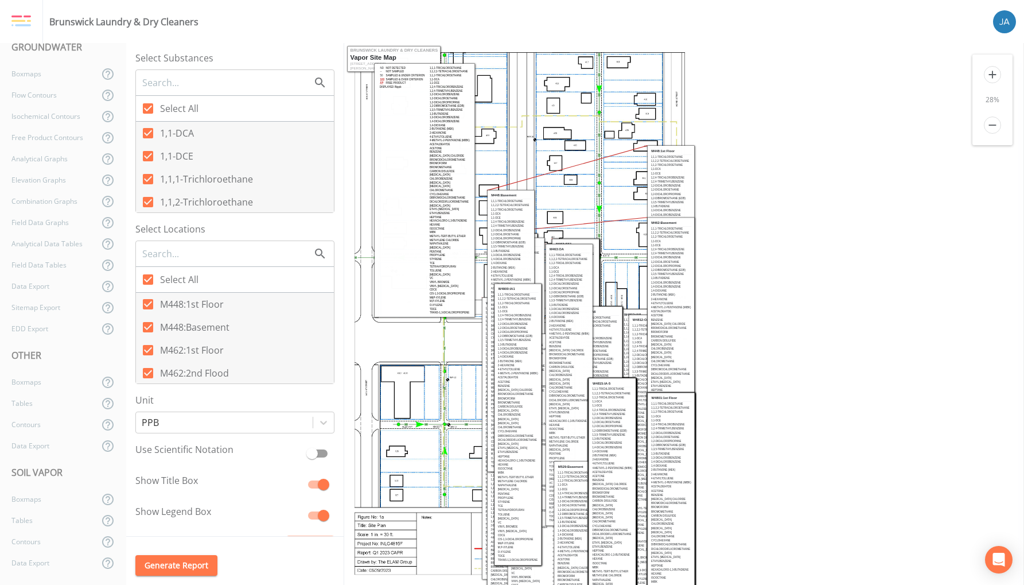
checkbox input "false"
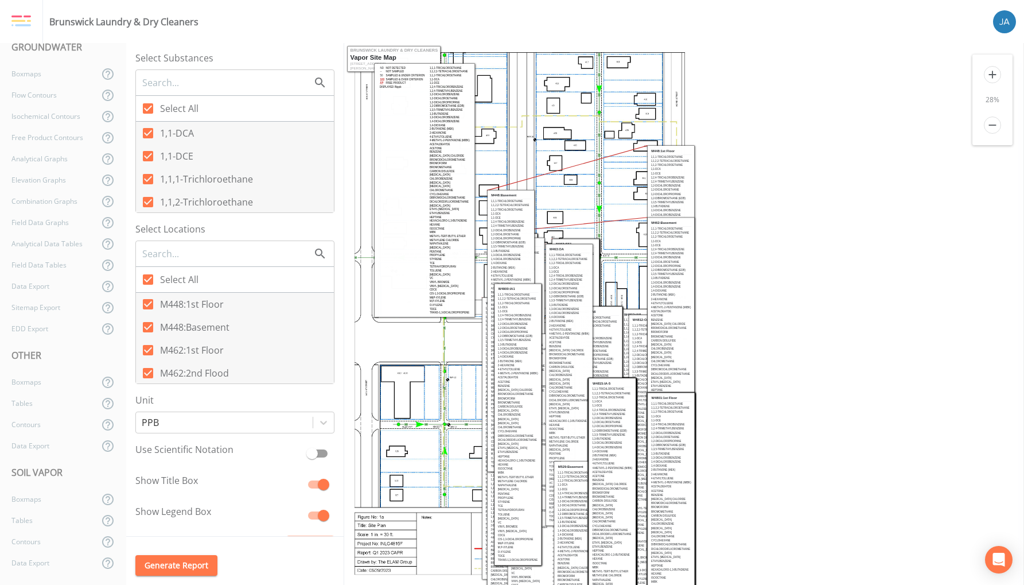
checkbox input "false"
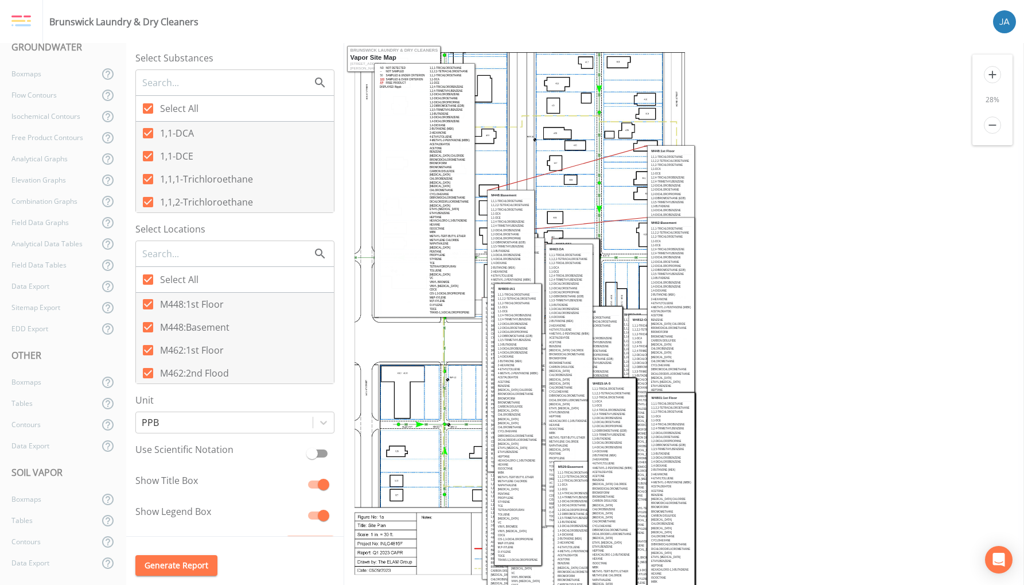
checkbox input "false"
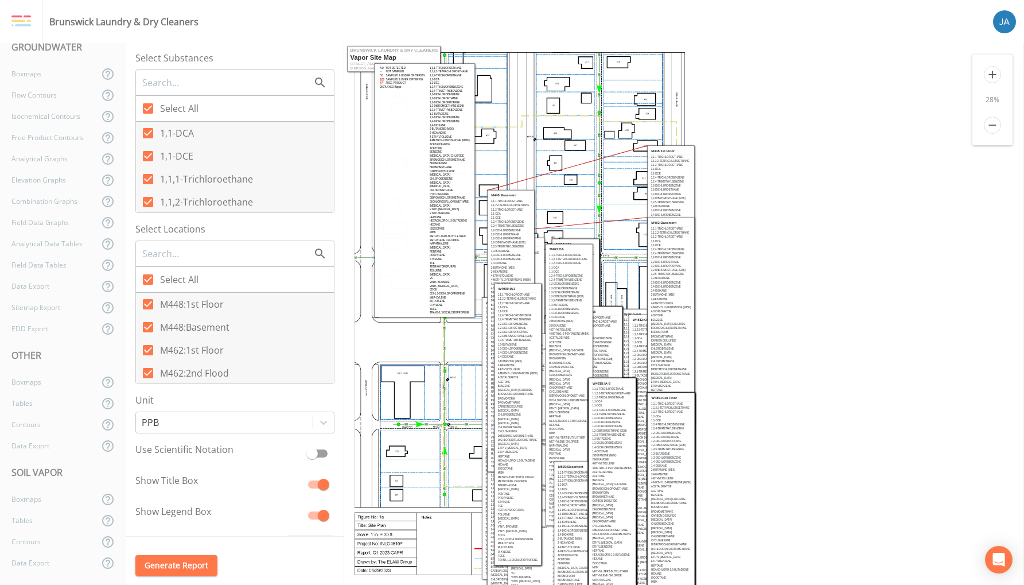
checkbox input "false"
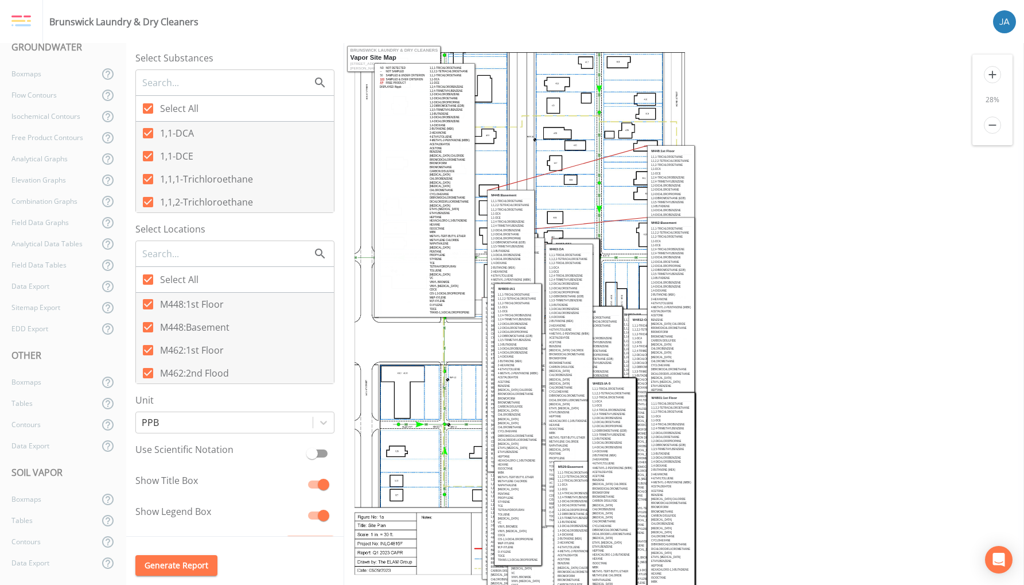
checkbox input "false"
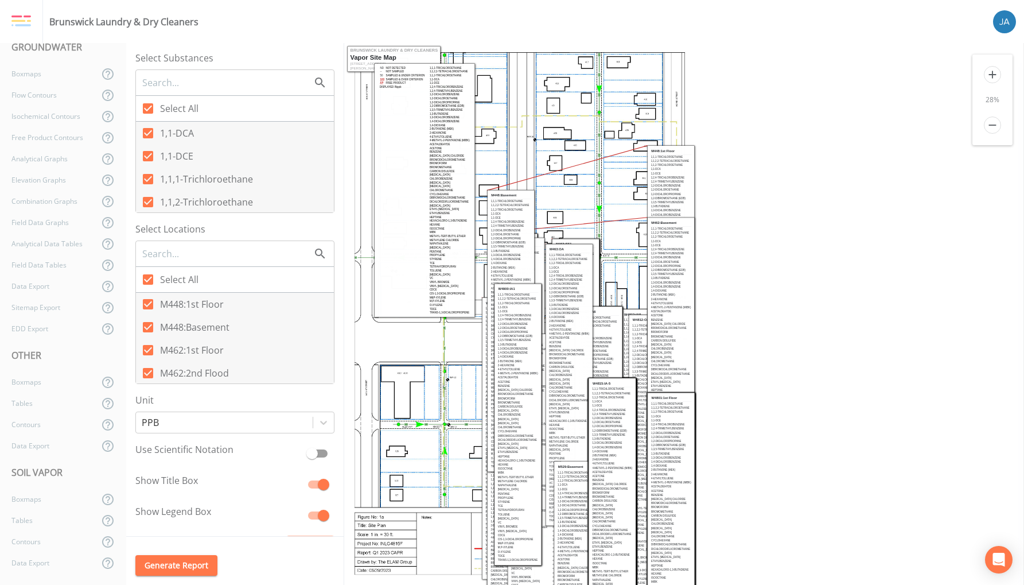
checkbox input "false"
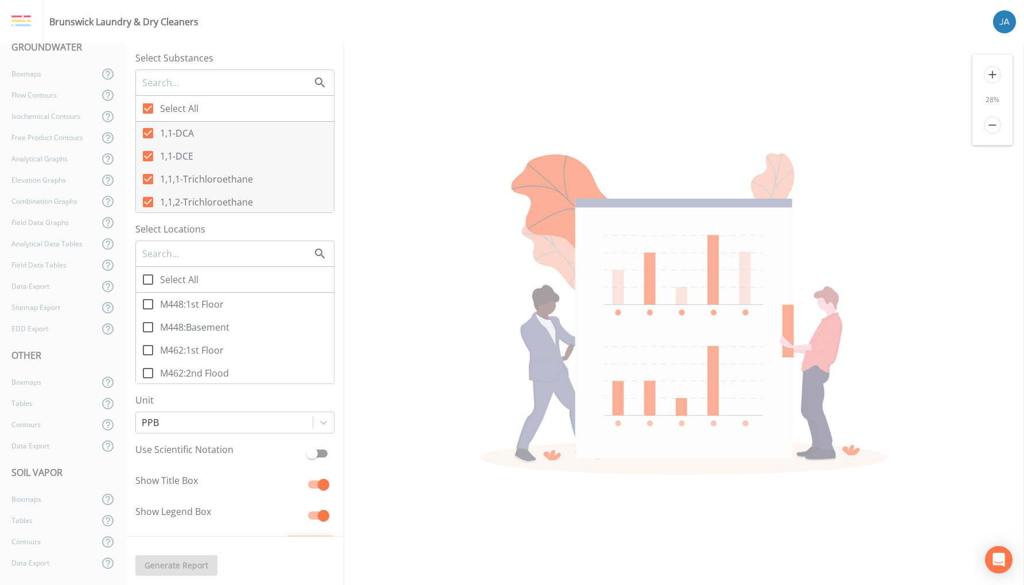
click at [147, 112] on icon at bounding box center [148, 108] width 10 height 10
click at [147, 108] on input "Select All" at bounding box center [141, 101] width 11 height 11
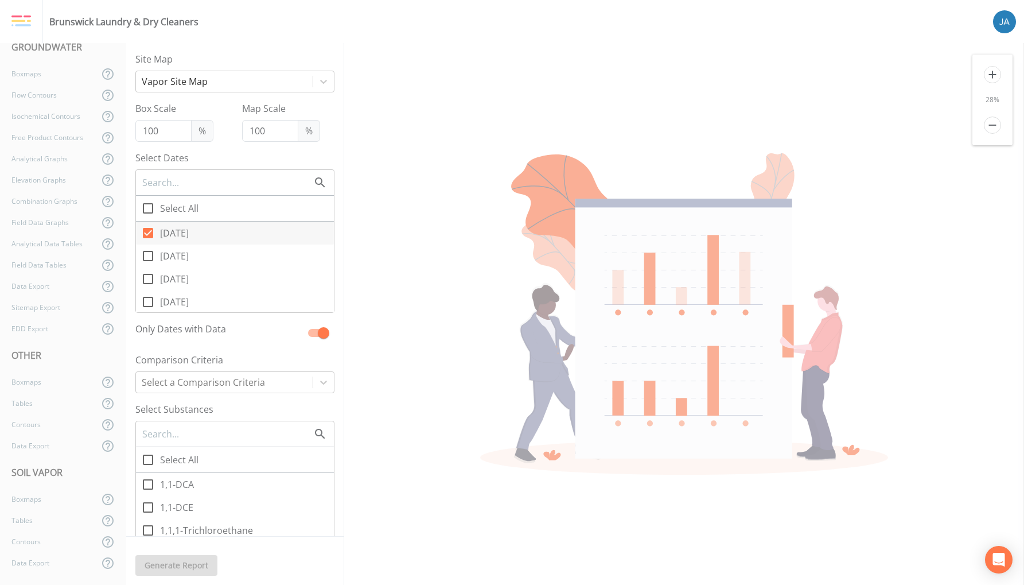
click at [20, 20] on img at bounding box center [21, 21] width 20 height 13
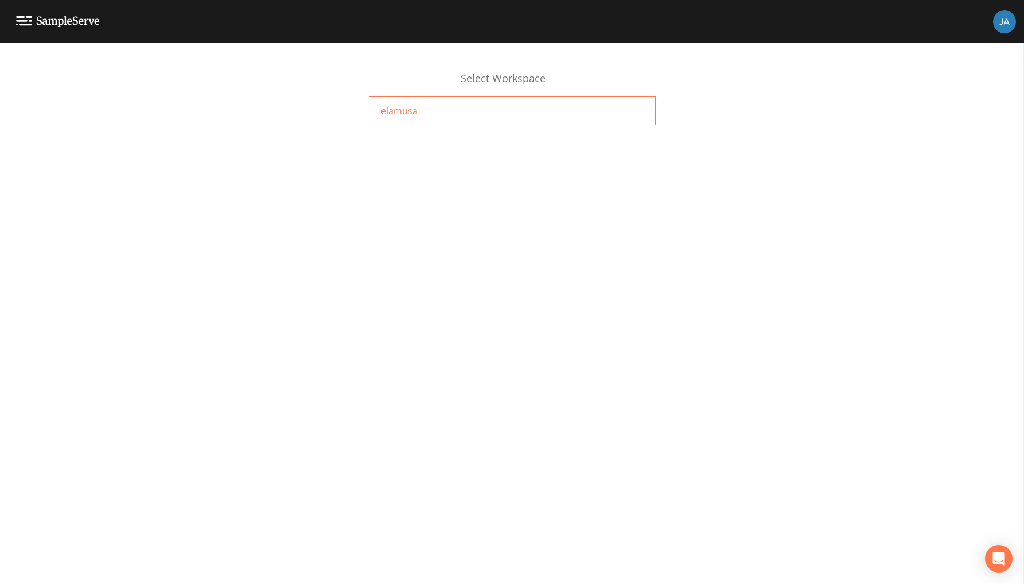
click at [401, 108] on span "elamusa" at bounding box center [399, 111] width 37 height 14
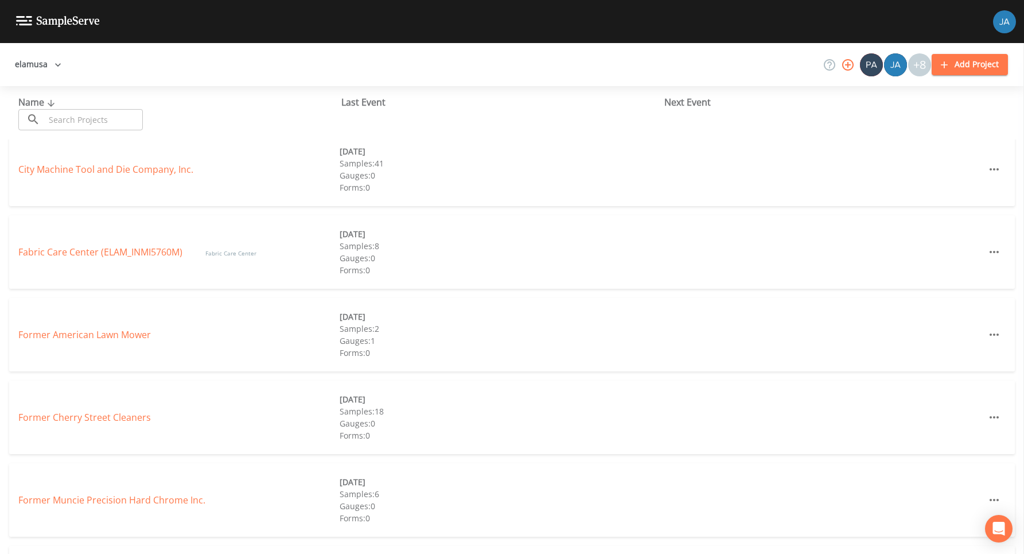
scroll to position [92, 0]
click at [85, 495] on link "Former Muncie Precision Hard Chrome Inc." at bounding box center [111, 497] width 187 height 13
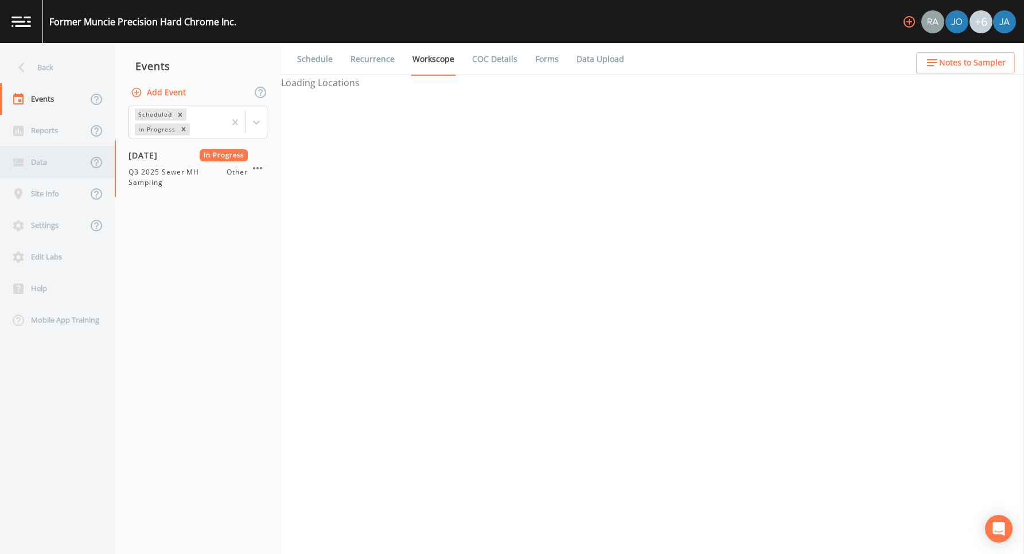
click at [51, 160] on div "Data" at bounding box center [43, 162] width 87 height 32
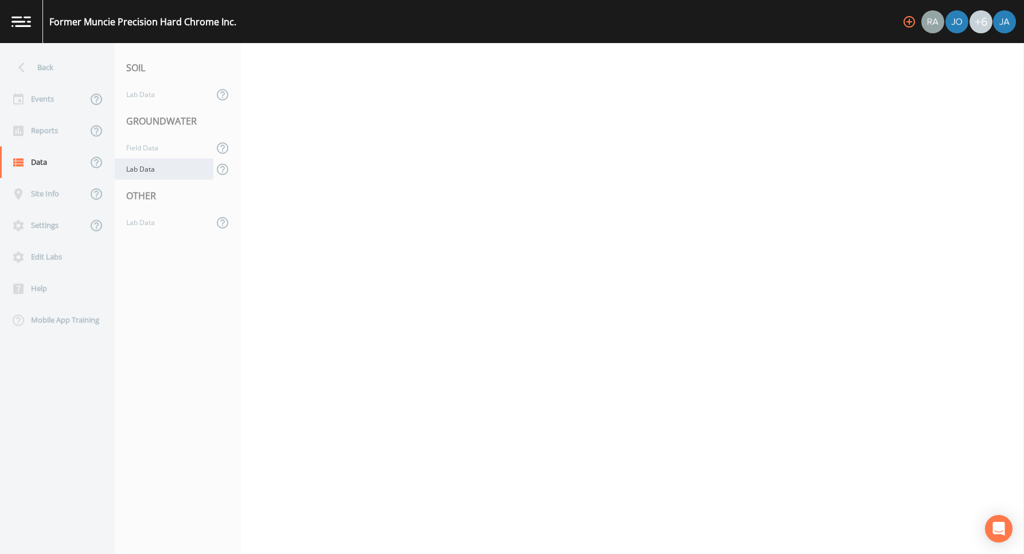
click at [141, 173] on div "Lab Data" at bounding box center [164, 168] width 99 height 21
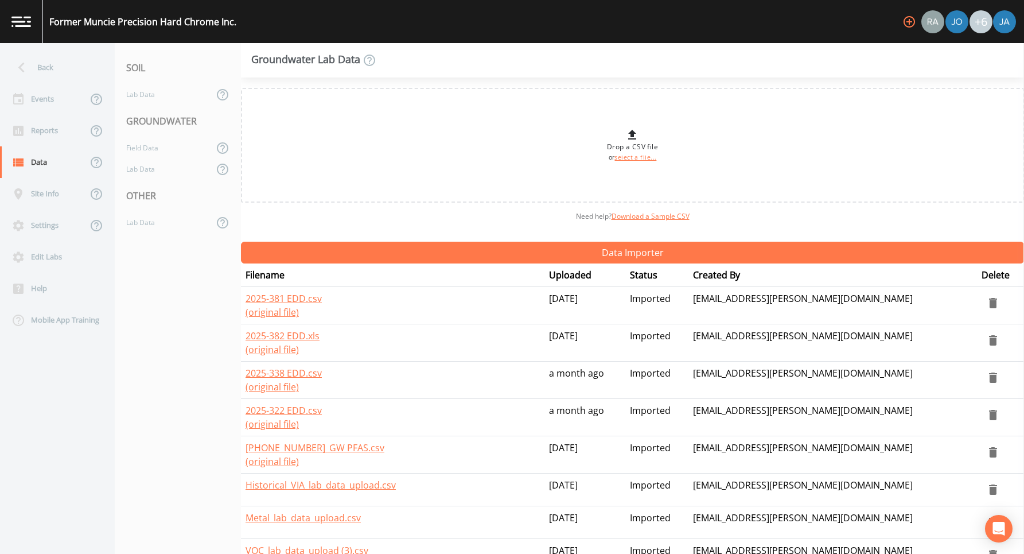
click at [989, 378] on icon "delete" at bounding box center [993, 377] width 8 height 10
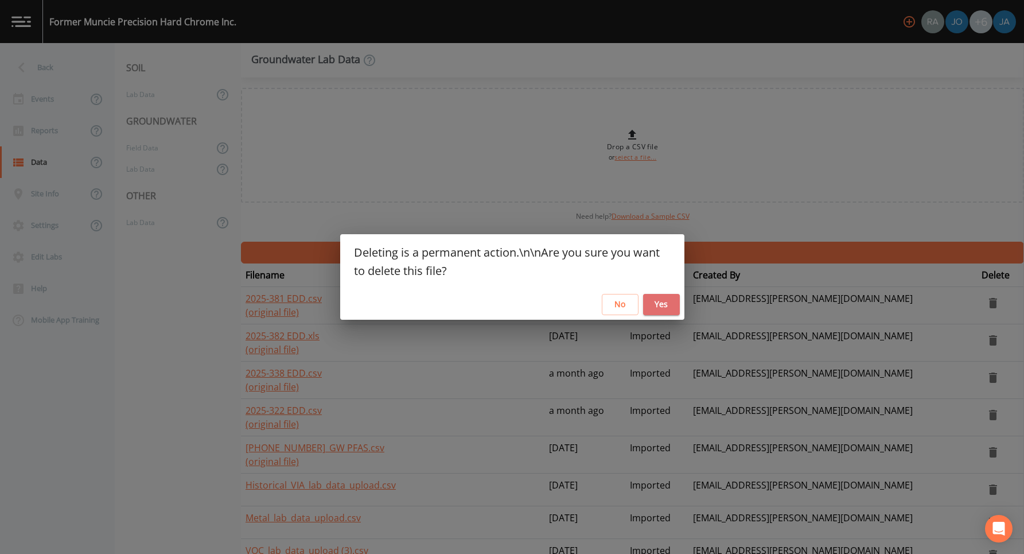
click at [663, 308] on button "Yes" at bounding box center [661, 304] width 37 height 21
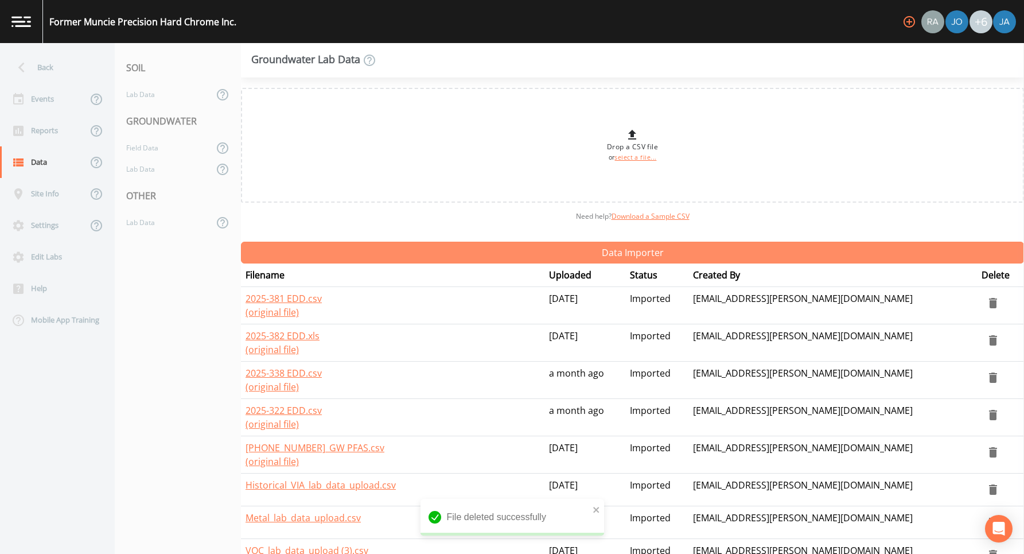
click at [586, 252] on button "Data Importer" at bounding box center [632, 253] width 783 height 22
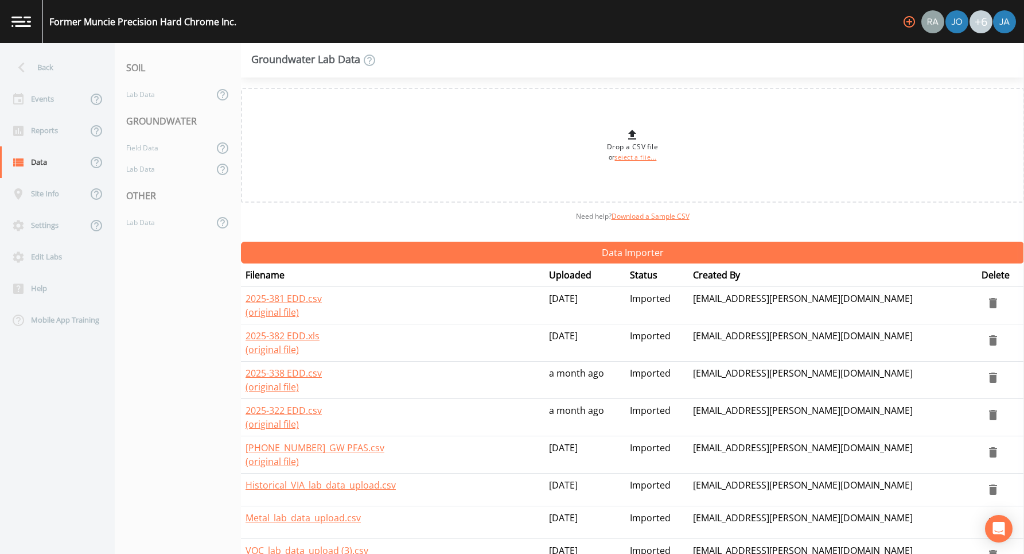
click at [989, 415] on icon "delete" at bounding box center [993, 415] width 8 height 10
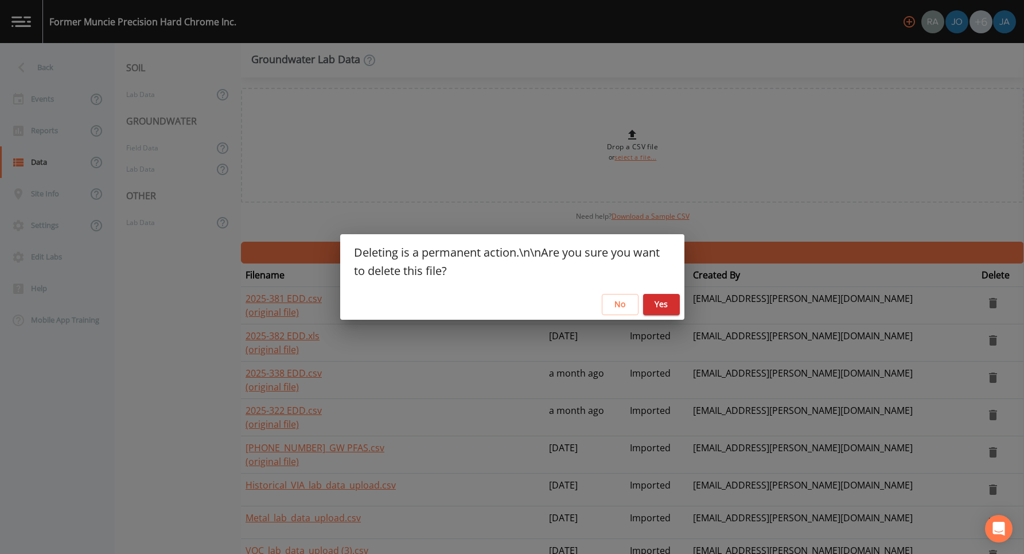
click at [656, 305] on button "Yes" at bounding box center [661, 304] width 37 height 21
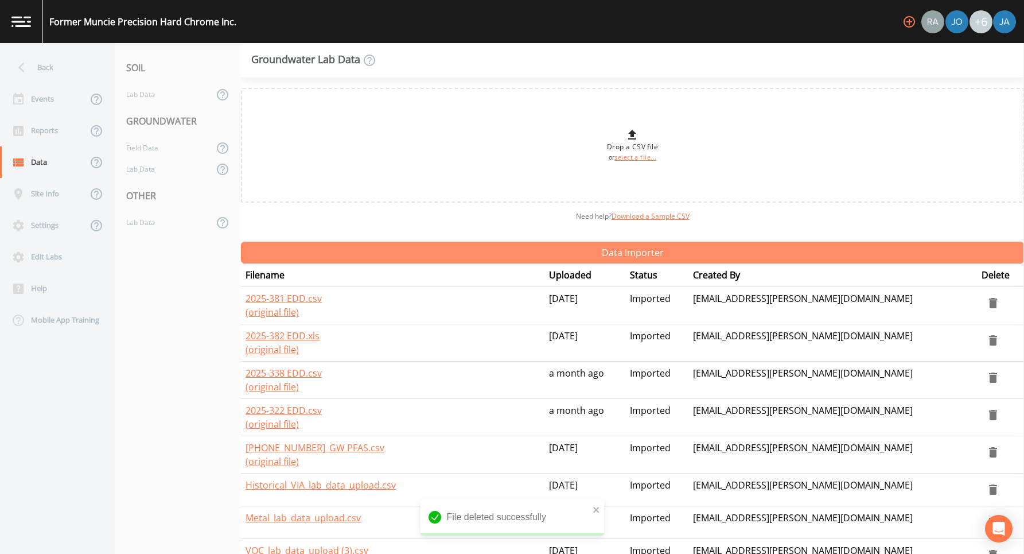
click at [599, 249] on button "Data Importer" at bounding box center [632, 253] width 783 height 22
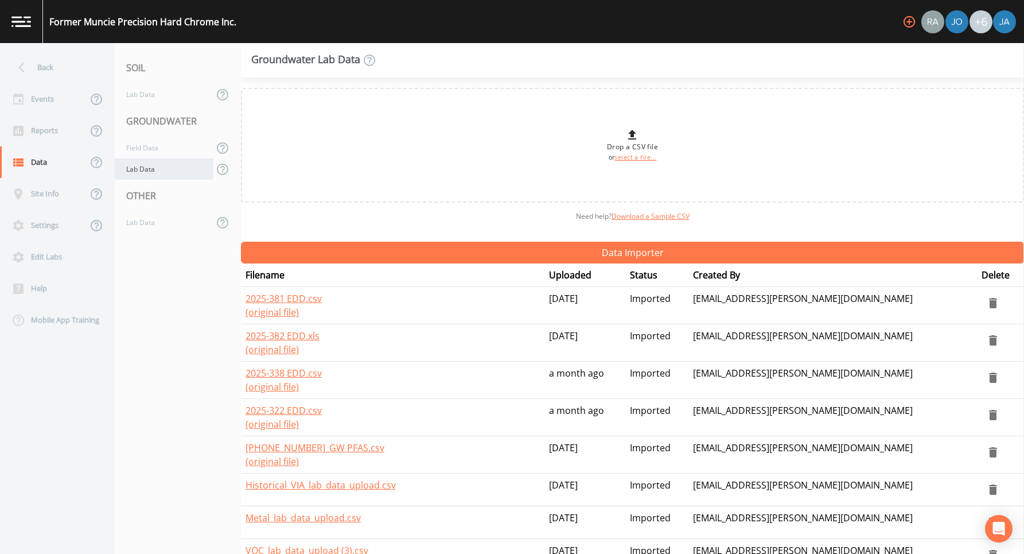
click at [141, 169] on div "Lab Data" at bounding box center [164, 168] width 99 height 21
click at [146, 138] on div "Field Data" at bounding box center [164, 147] width 99 height 21
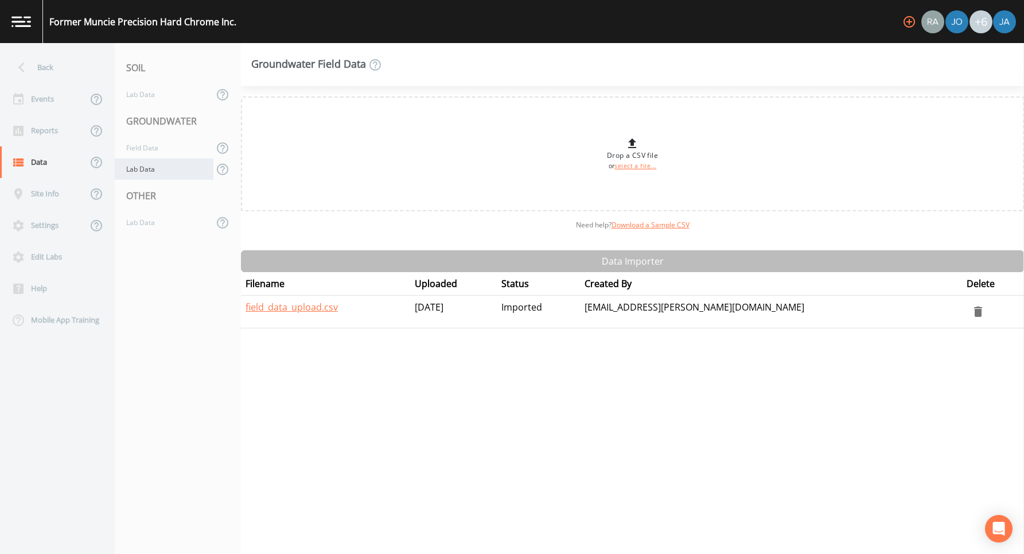
click at [141, 168] on div "Lab Data" at bounding box center [164, 168] width 99 height 21
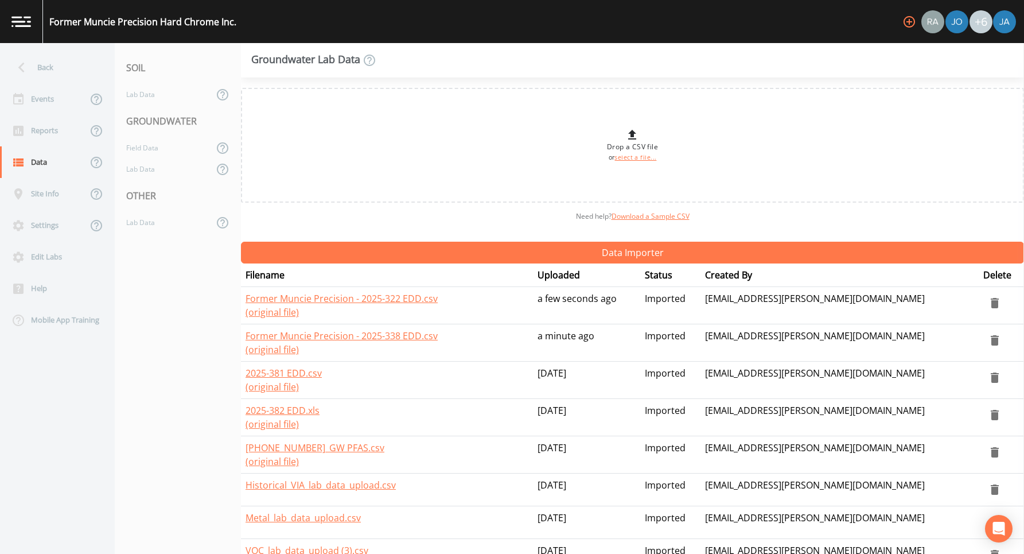
click at [991, 302] on icon "delete" at bounding box center [995, 303] width 8 height 10
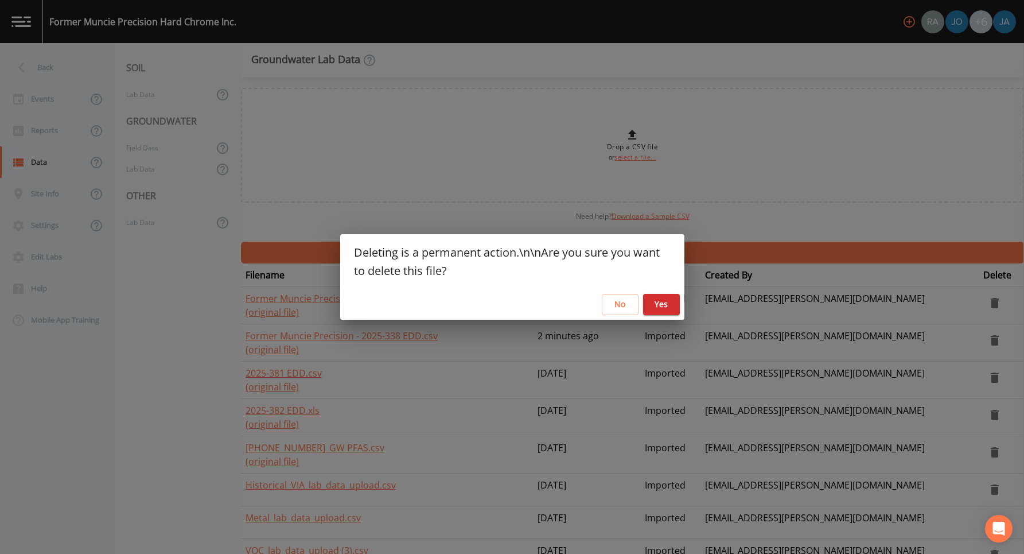
click at [768, 254] on div "Deleting is a permanent action.\n\nAre you sure you want to delete this file? N…" at bounding box center [512, 277] width 1024 height 554
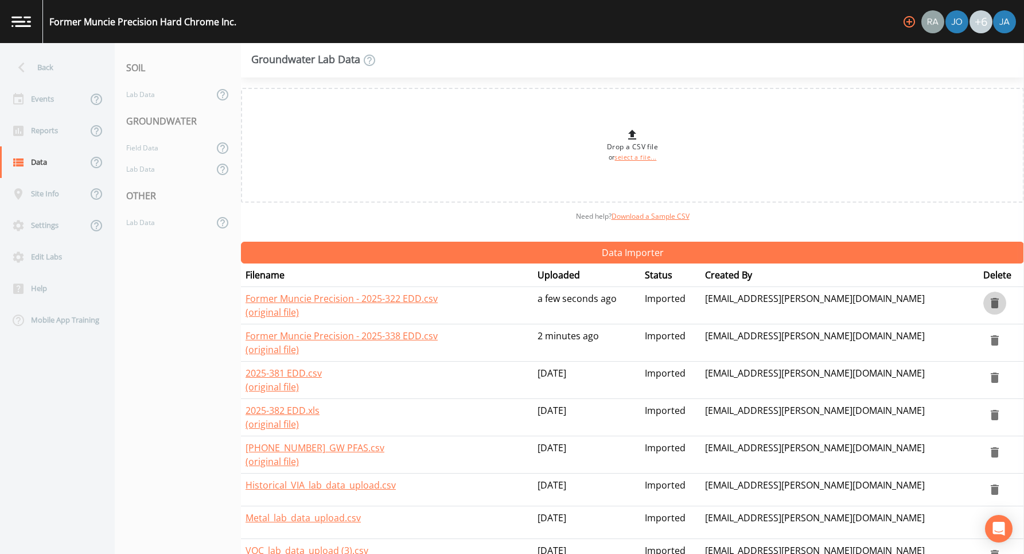
click at [991, 302] on icon "delete" at bounding box center [995, 303] width 8 height 10
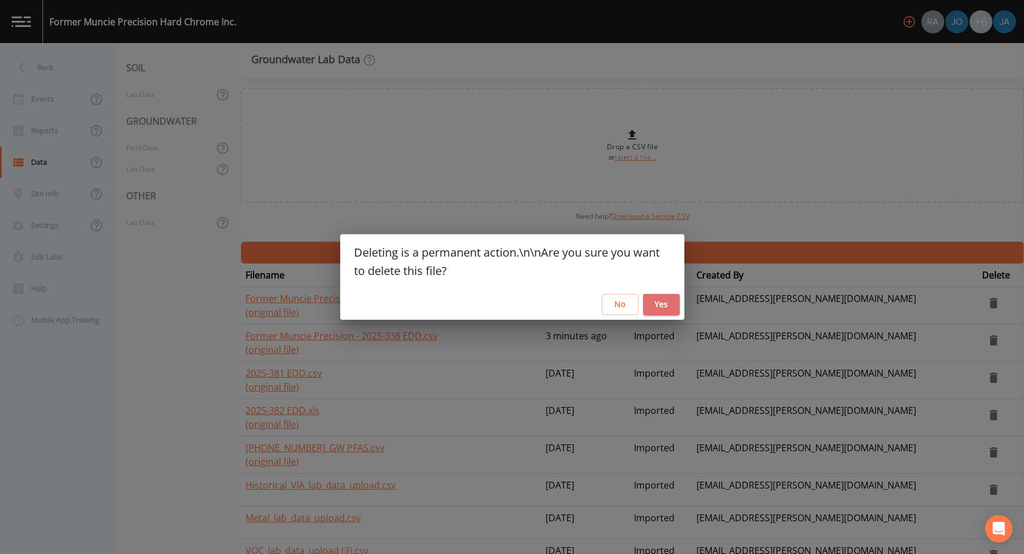
click at [658, 300] on button "Yes" at bounding box center [661, 304] width 37 height 21
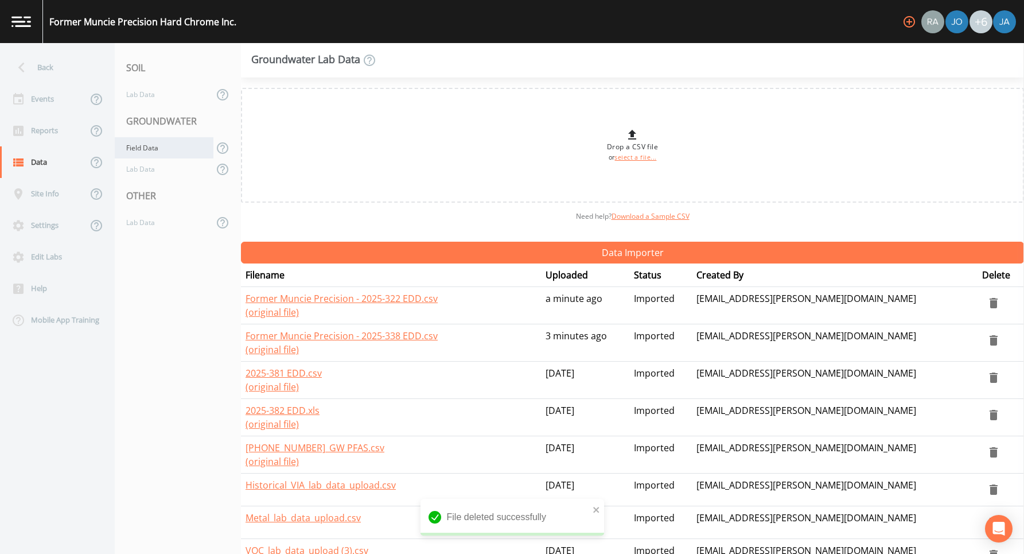
click at [138, 150] on div "Field Data" at bounding box center [164, 147] width 99 height 21
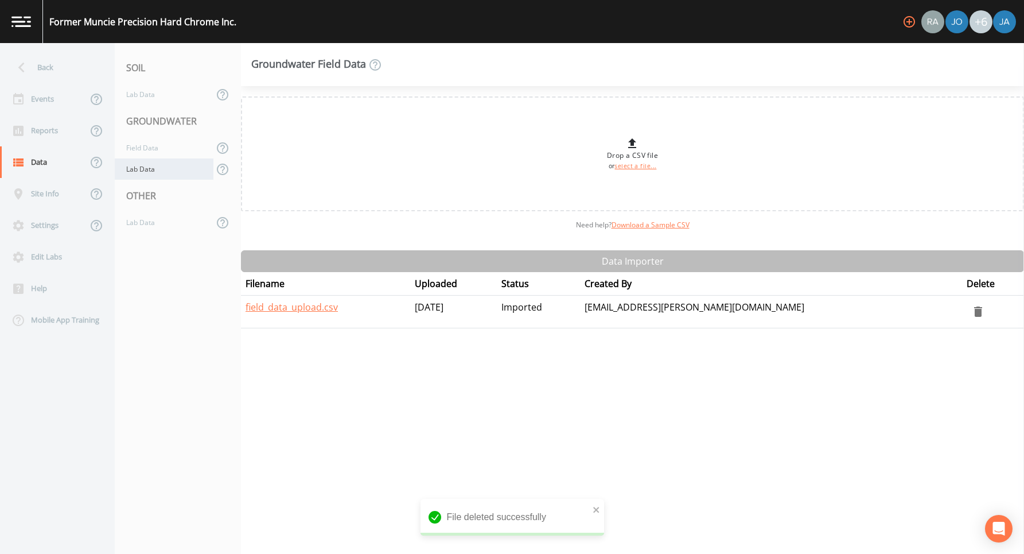
click at [138, 173] on div "Lab Data" at bounding box center [164, 168] width 99 height 21
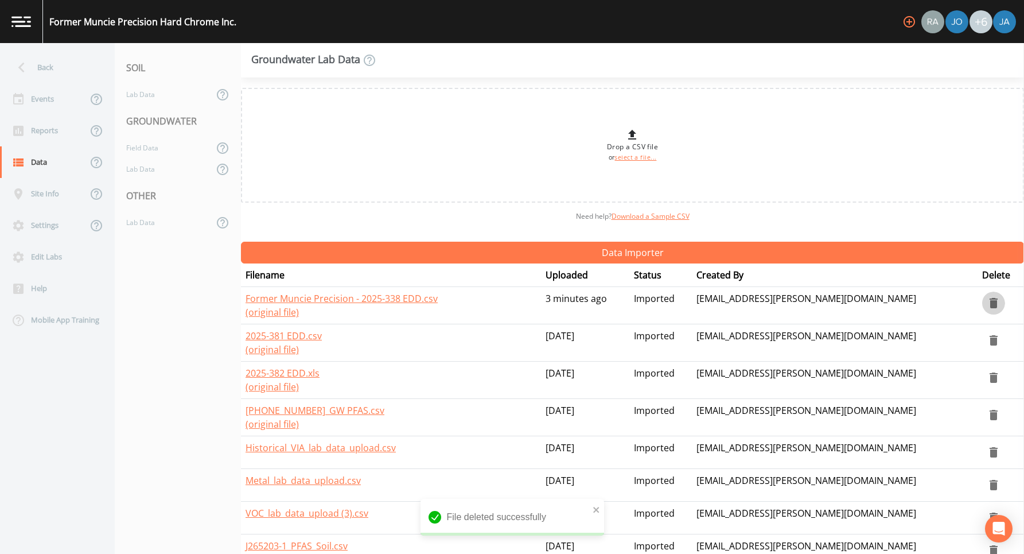
click at [990, 302] on icon "delete" at bounding box center [994, 303] width 8 height 10
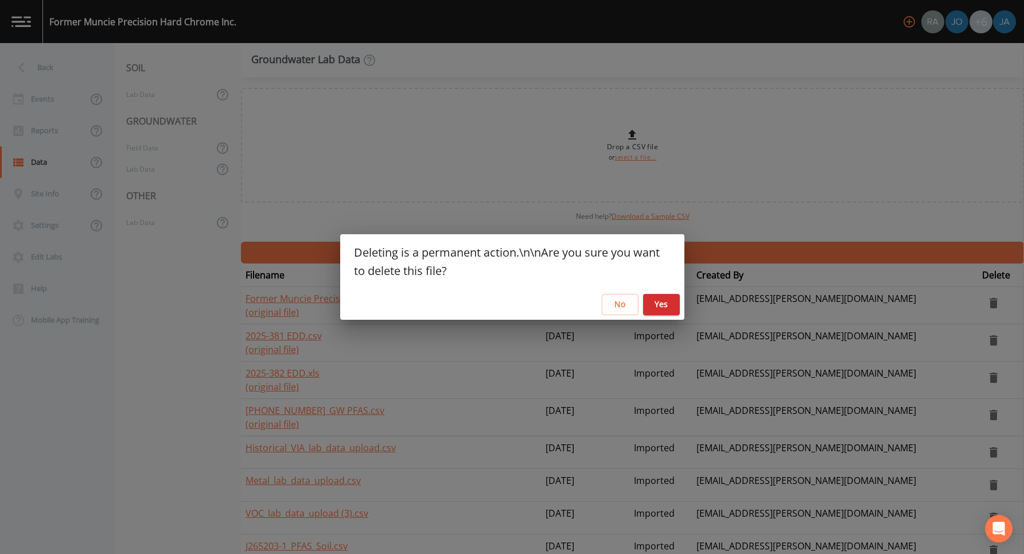
click at [670, 301] on button "Yes" at bounding box center [661, 304] width 37 height 21
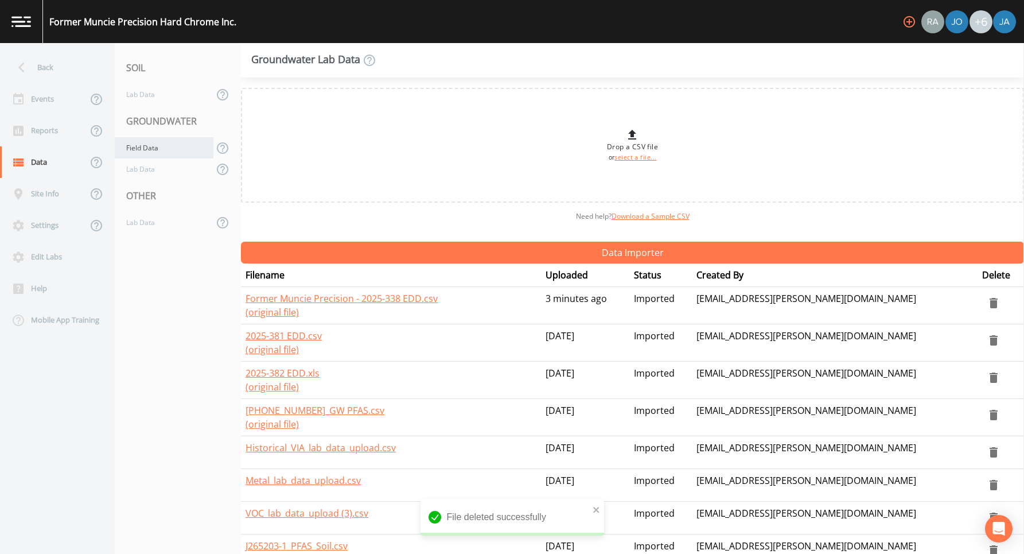
click at [149, 154] on div "Field Data" at bounding box center [164, 147] width 99 height 21
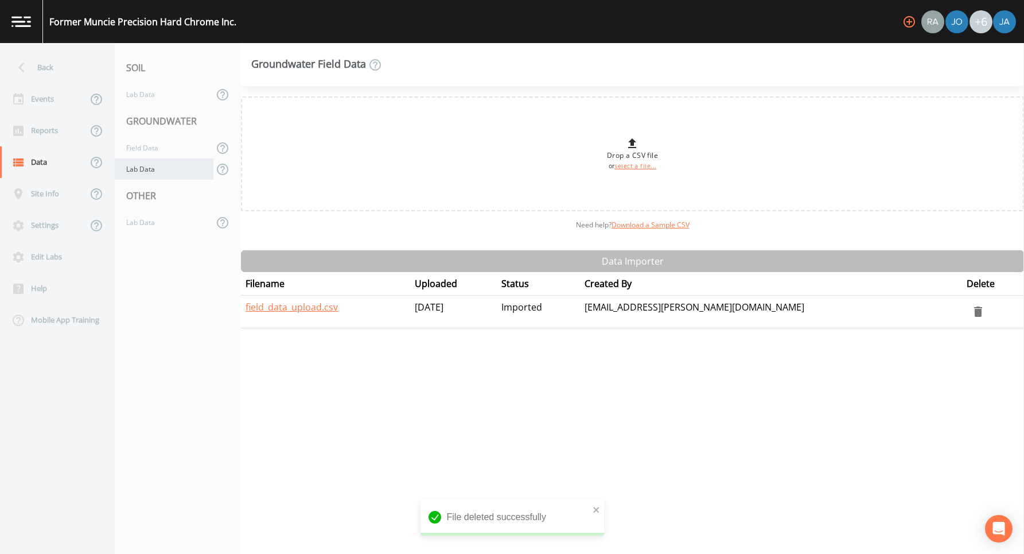
click at [142, 170] on div "Lab Data" at bounding box center [164, 168] width 99 height 21
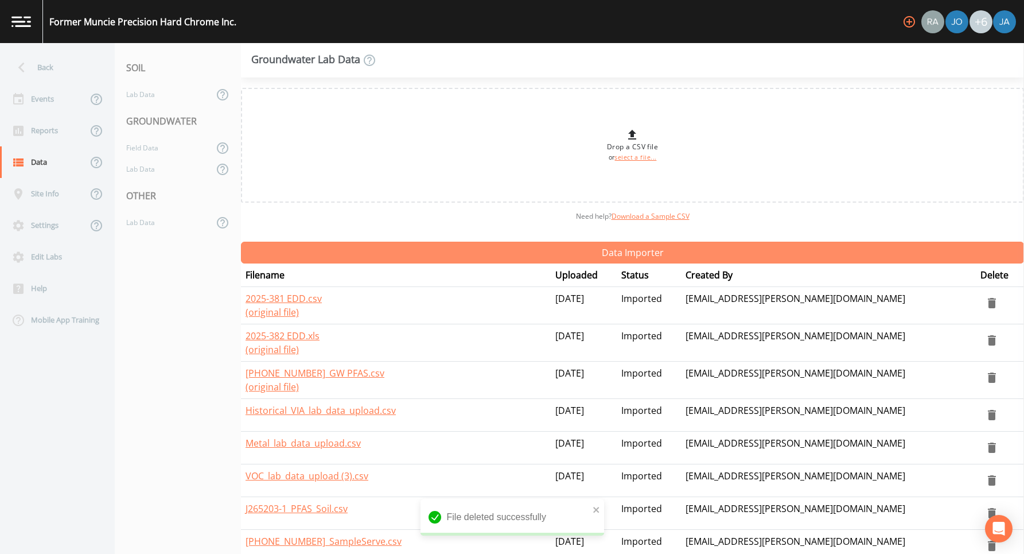
click at [432, 255] on button "Data Importer" at bounding box center [632, 253] width 783 height 22
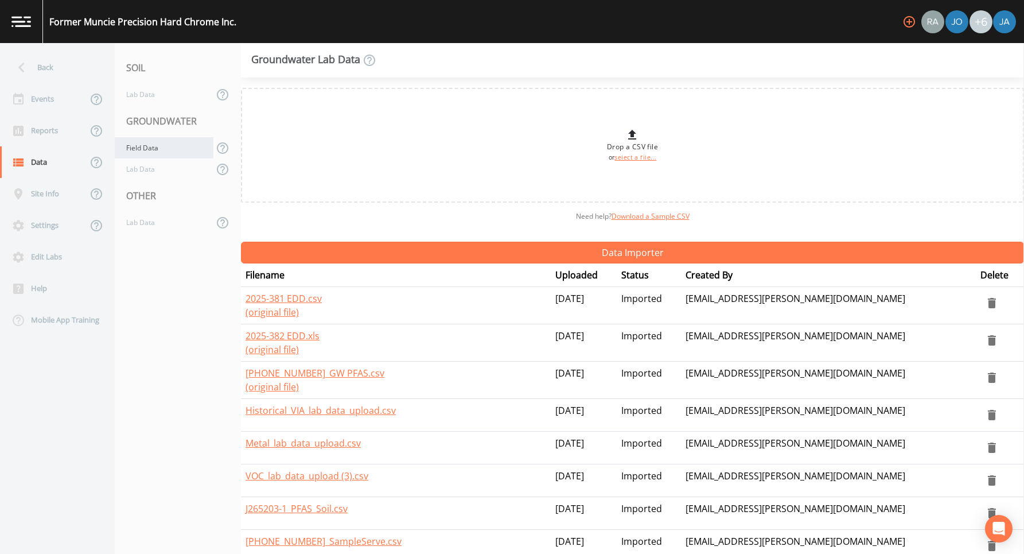
click at [143, 152] on div "Field Data" at bounding box center [164, 147] width 99 height 21
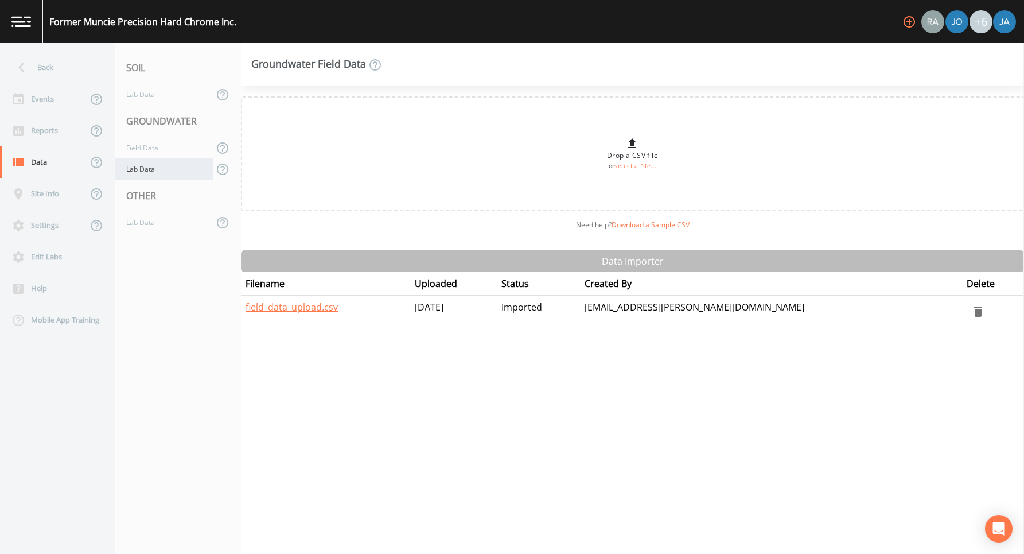
click at [143, 170] on div "Lab Data" at bounding box center [164, 168] width 99 height 21
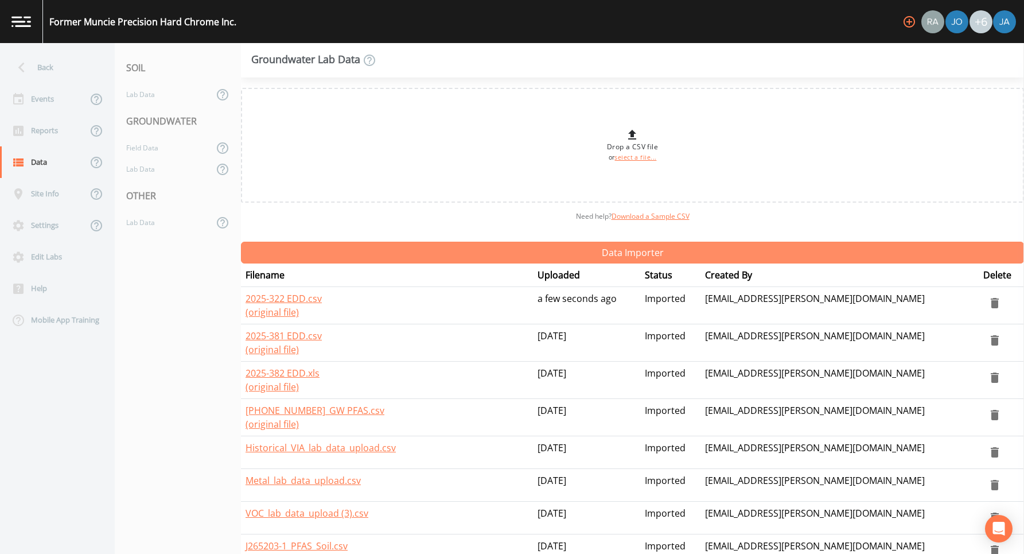
click at [441, 250] on button "Data Importer" at bounding box center [632, 253] width 783 height 22
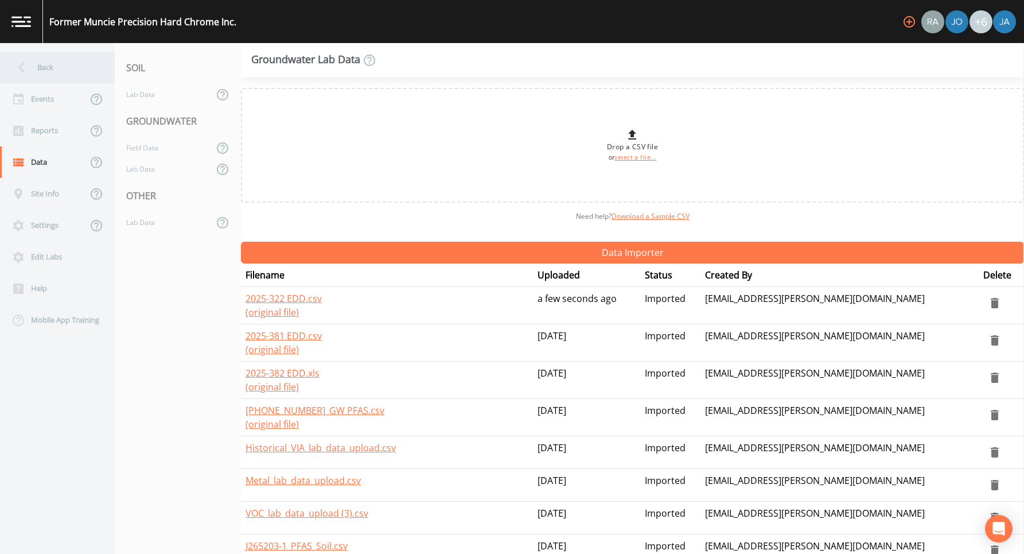
click at [47, 69] on div "Back" at bounding box center [51, 68] width 103 height 32
